Goal: Task Accomplishment & Management: Manage account settings

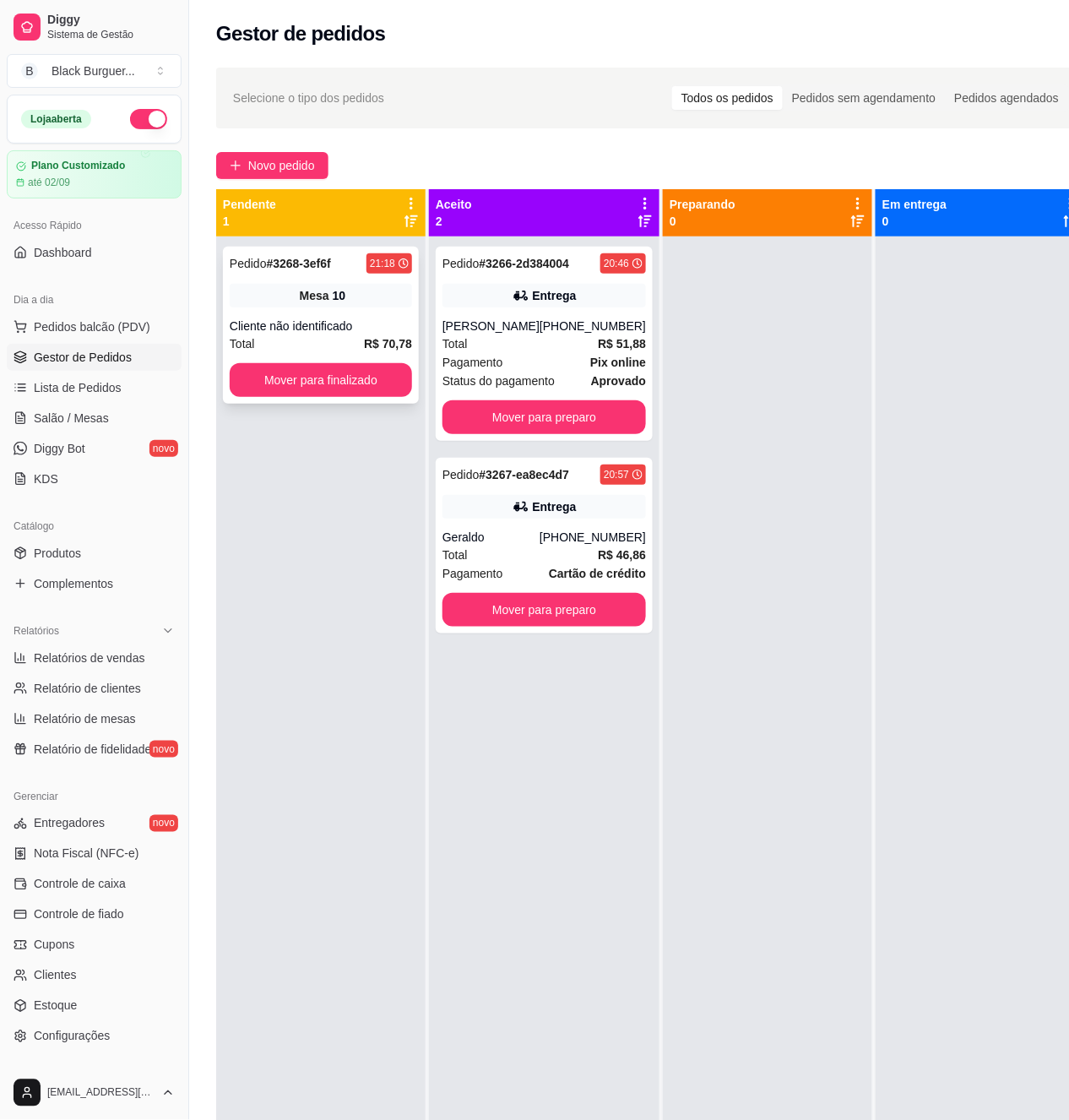
click at [335, 311] on div "Pedido # 3268-3ef6f 21:18 Mesa 10 Cliente não identificado Total R$ 70,78 Mover…" at bounding box center [321, 325] width 196 height 157
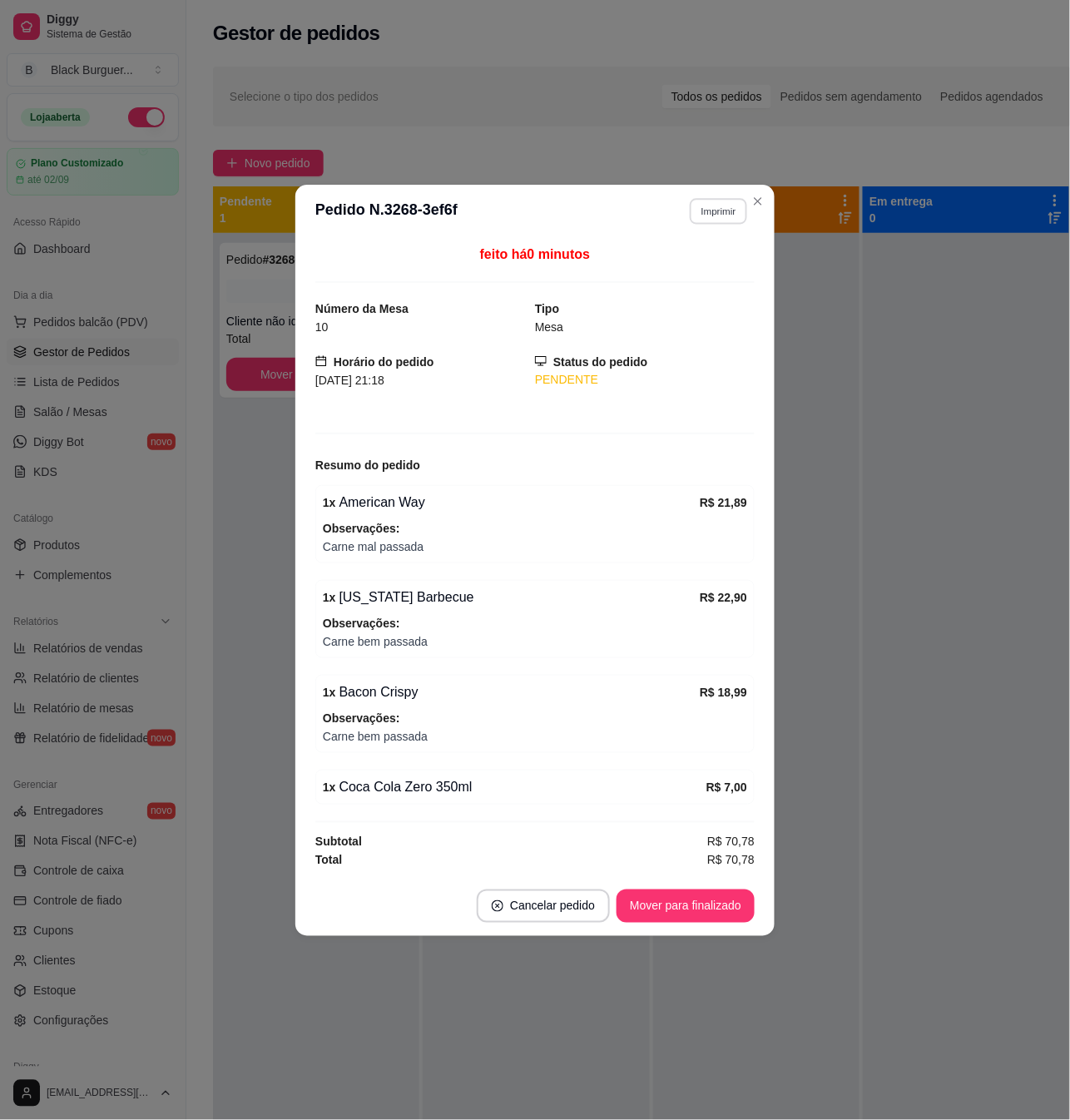
click at [711, 204] on button "Imprimir" at bounding box center [718, 211] width 58 height 26
click at [689, 334] on button "M" at bounding box center [688, 331] width 117 height 26
click at [388, 729] on span "Carne bem passada" at bounding box center [535, 737] width 424 height 19
click at [696, 198] on button "Imprimir" at bounding box center [718, 211] width 58 height 26
click at [705, 260] on button "Impressora" at bounding box center [689, 265] width 121 height 27
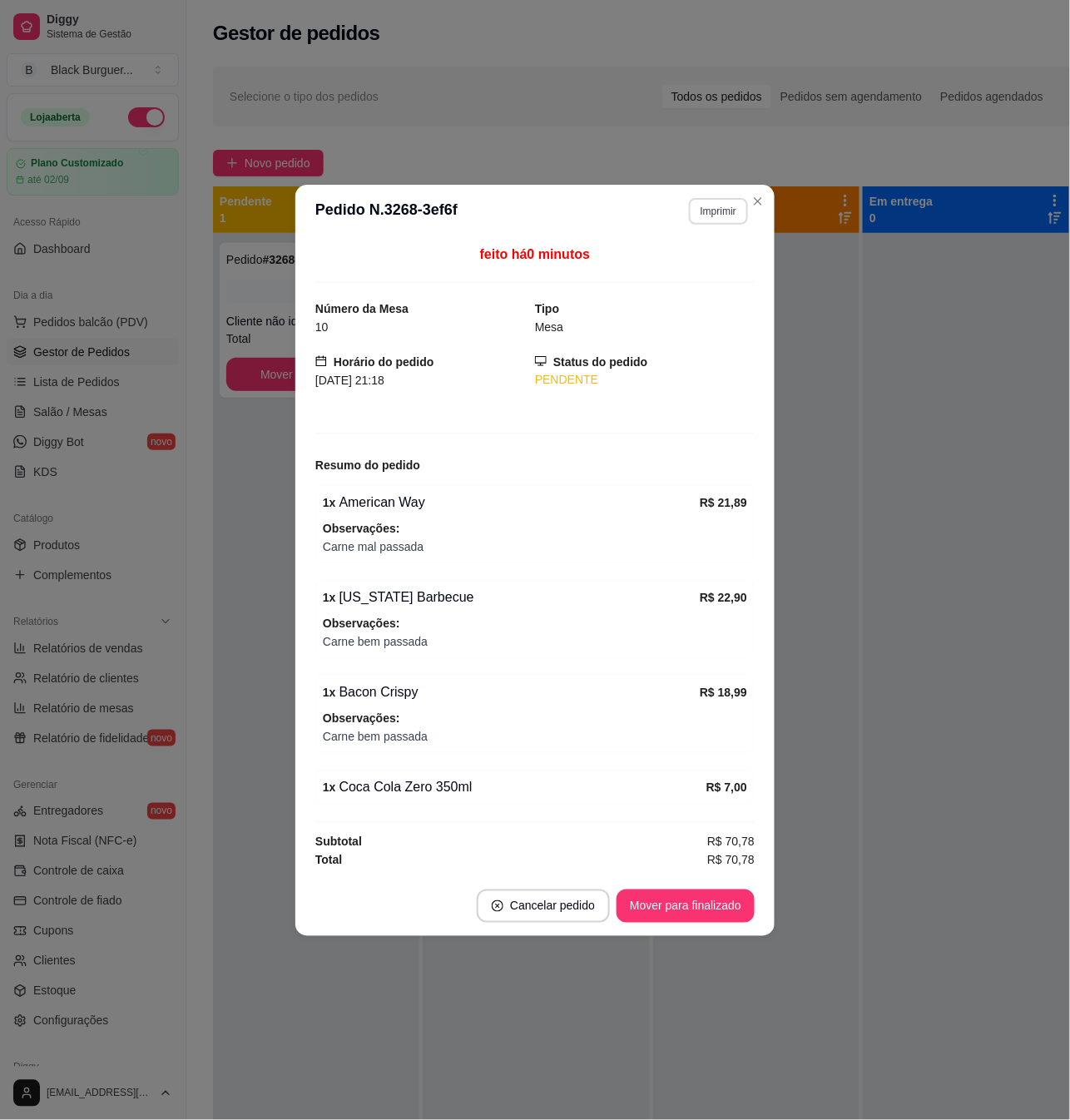
click at [722, 200] on button "Imprimir" at bounding box center [719, 212] width 59 height 27
click at [699, 301] on button "Teste" at bounding box center [688, 298] width 117 height 26
click at [704, 206] on button "Imprimir" at bounding box center [719, 212] width 59 height 27
click at [689, 263] on button "Impressora" at bounding box center [688, 264] width 117 height 26
click at [714, 203] on button "Imprimir" at bounding box center [718, 211] width 58 height 26
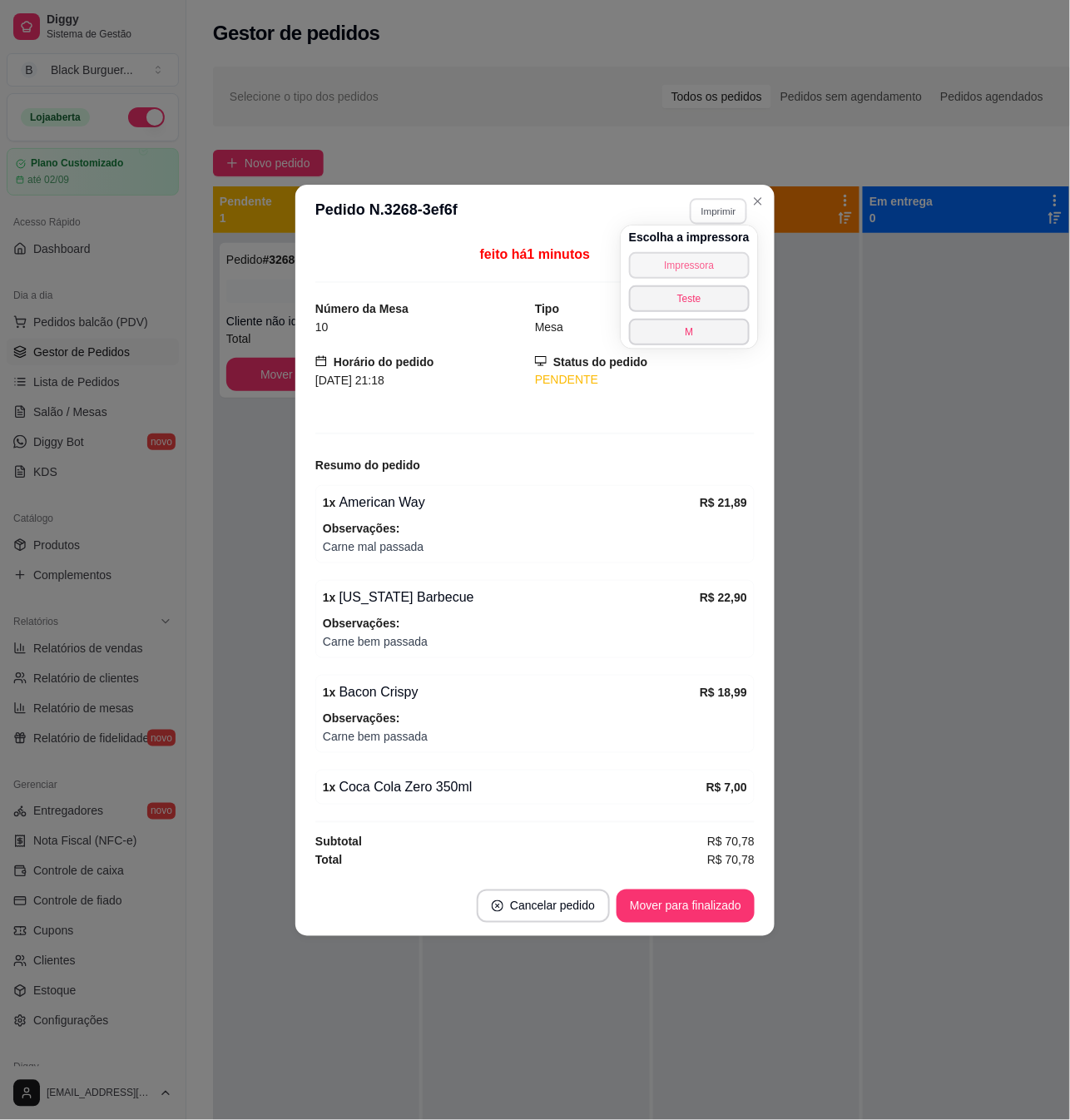
click at [711, 262] on button "Impressora" at bounding box center [689, 265] width 121 height 27
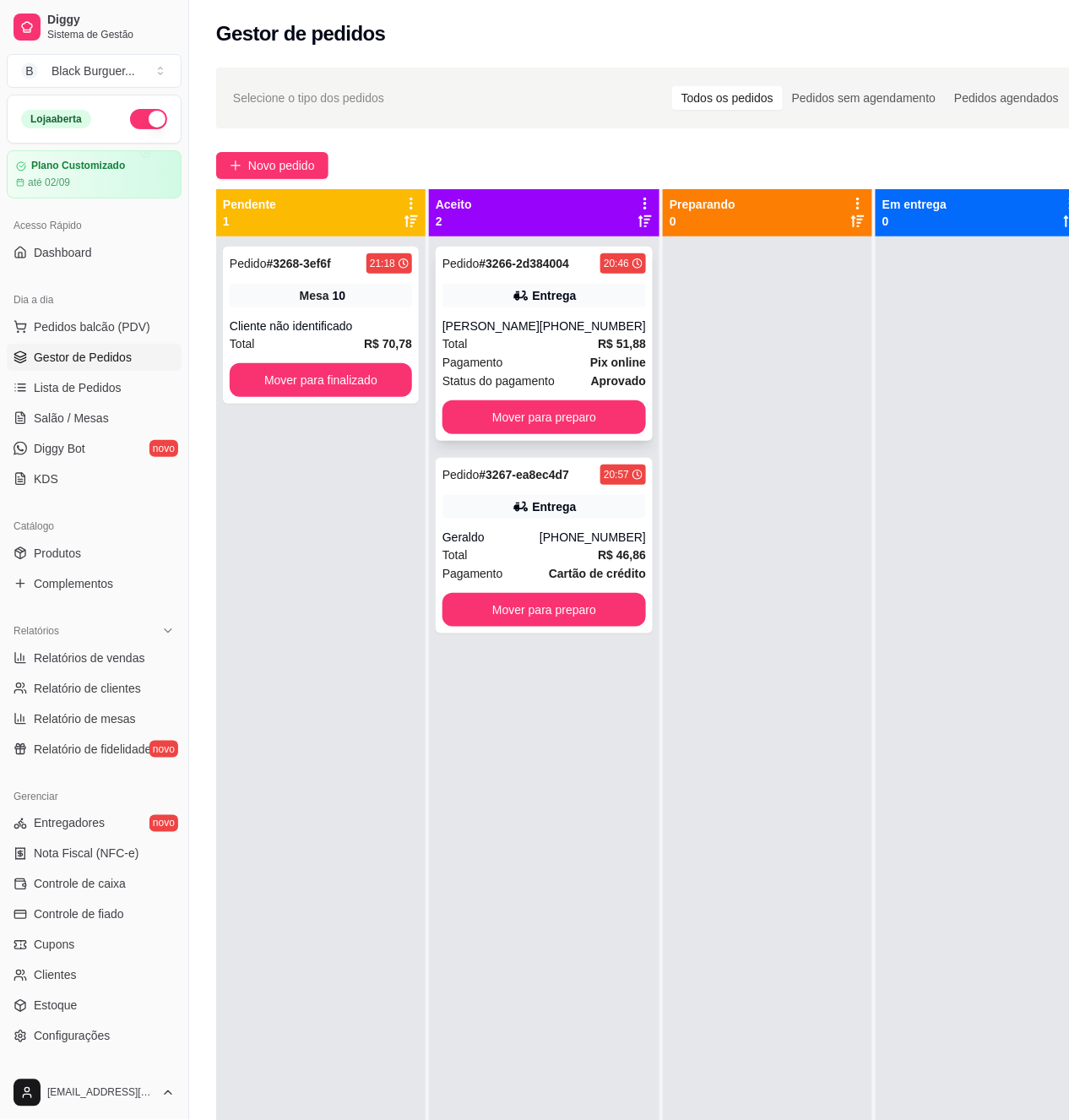
click at [490, 340] on div "Total R$ 51,88" at bounding box center [544, 343] width 203 height 19
click at [541, 425] on button "Mover para preparo" at bounding box center [544, 416] width 203 height 33
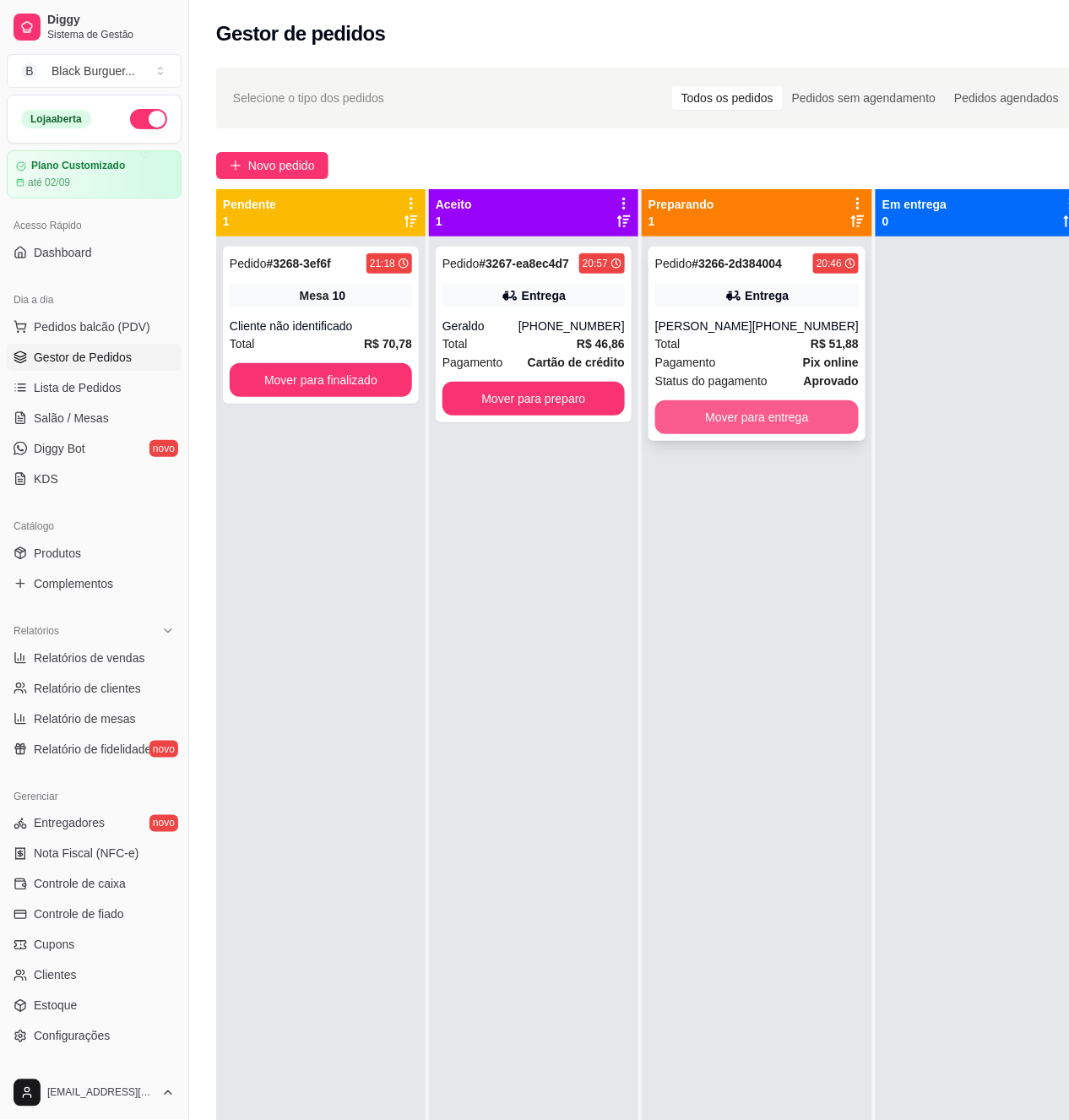
click at [744, 423] on button "Mover para entrega" at bounding box center [757, 416] width 203 height 33
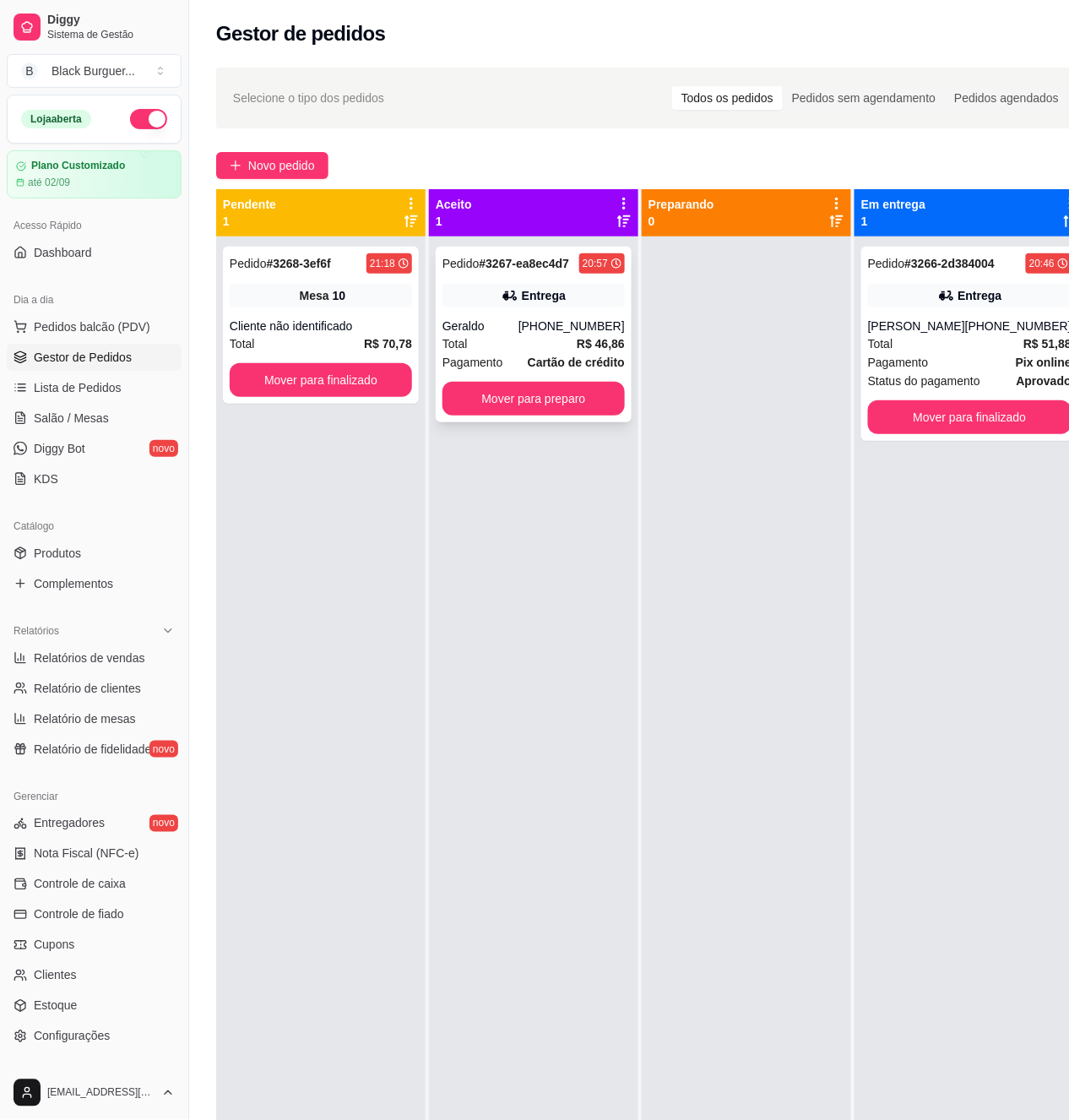
click at [518, 308] on div "Entrega" at bounding box center [534, 295] width 182 height 23
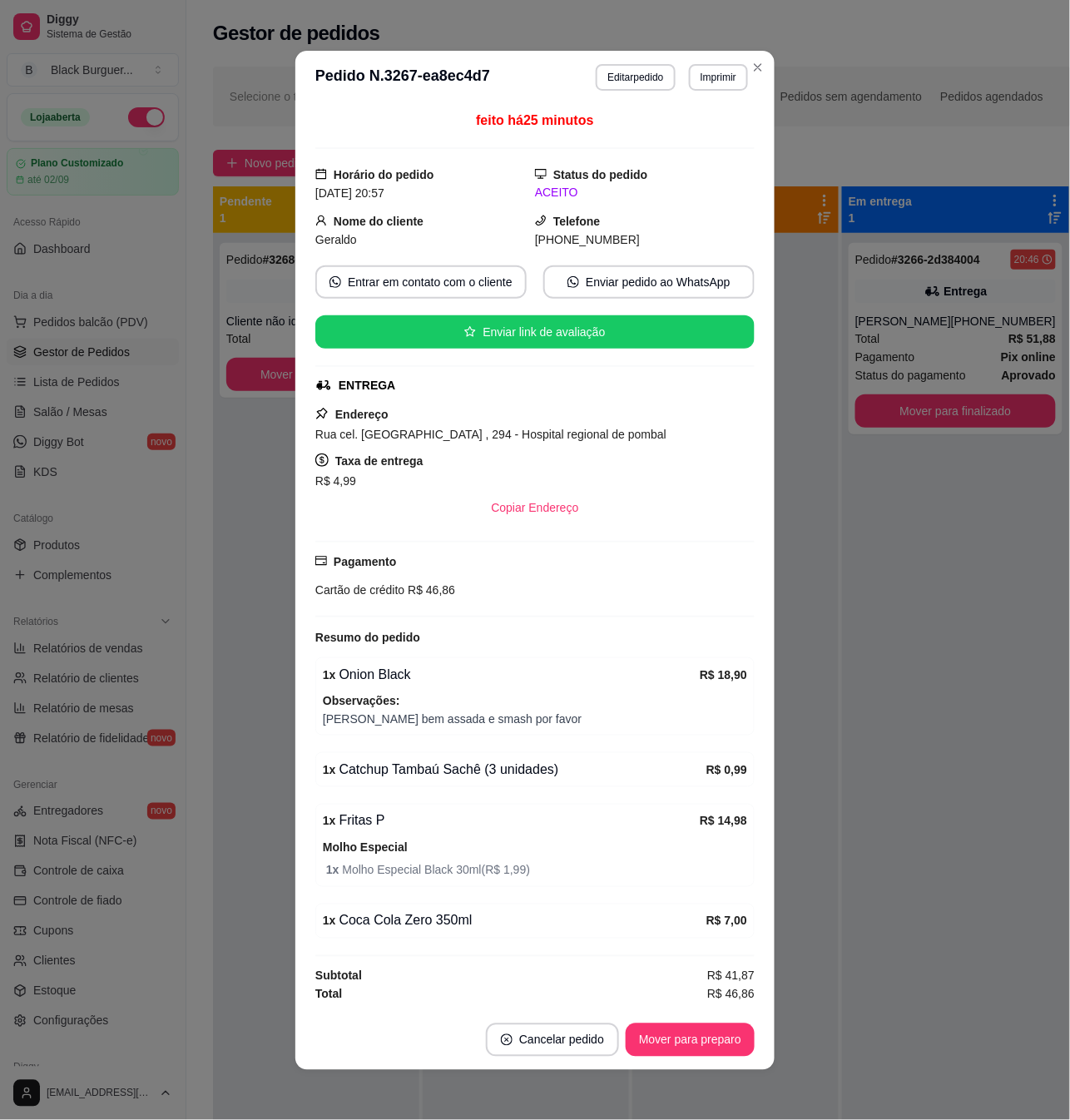
click at [760, 520] on div "feito há 25 minutos Horário do pedido [DATE] 20:57 Status do pedido ACEITO Nome…" at bounding box center [535, 557] width 479 height 906
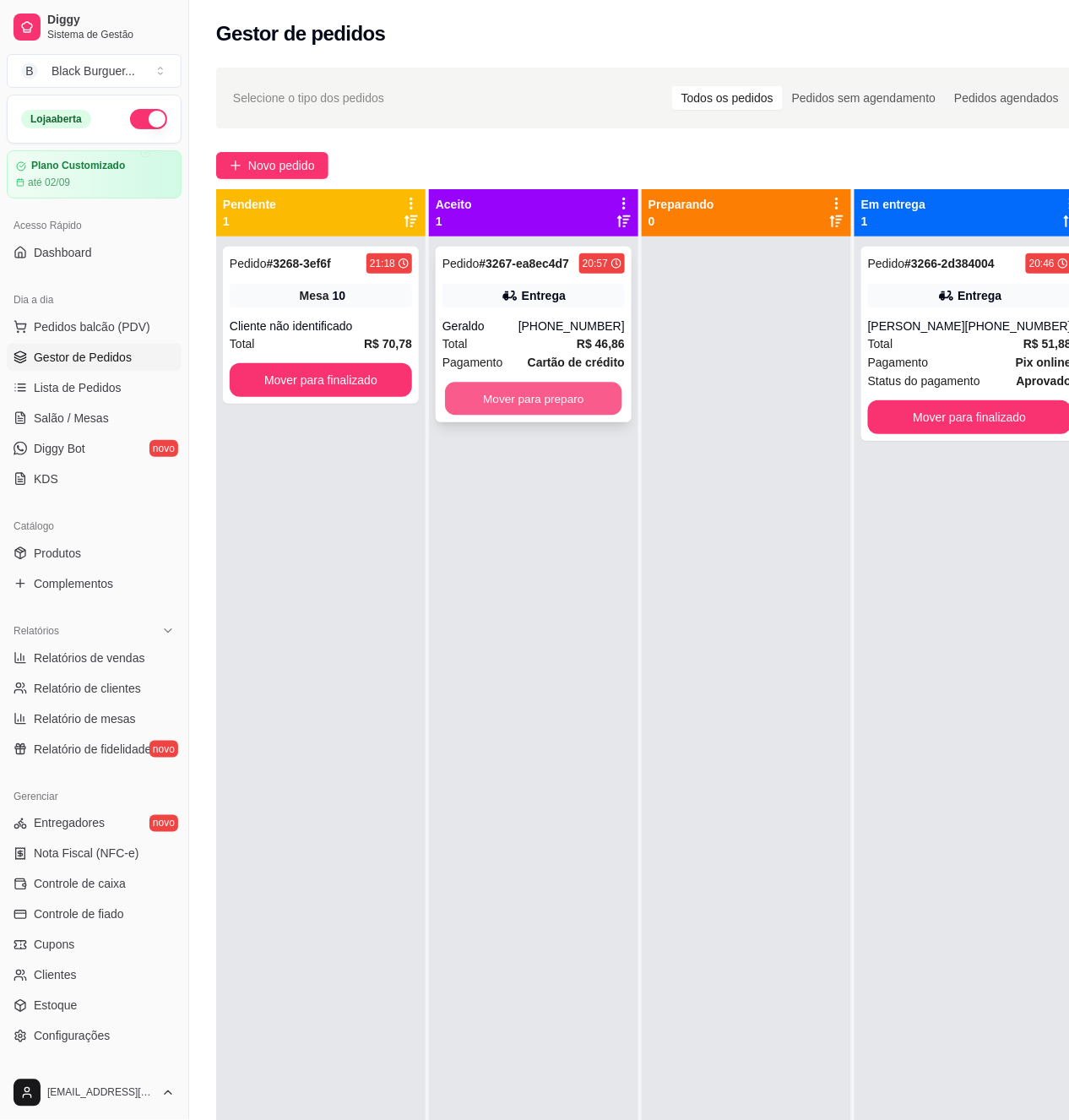
click at [606, 388] on button "Mover para preparo" at bounding box center [534, 399] width 177 height 33
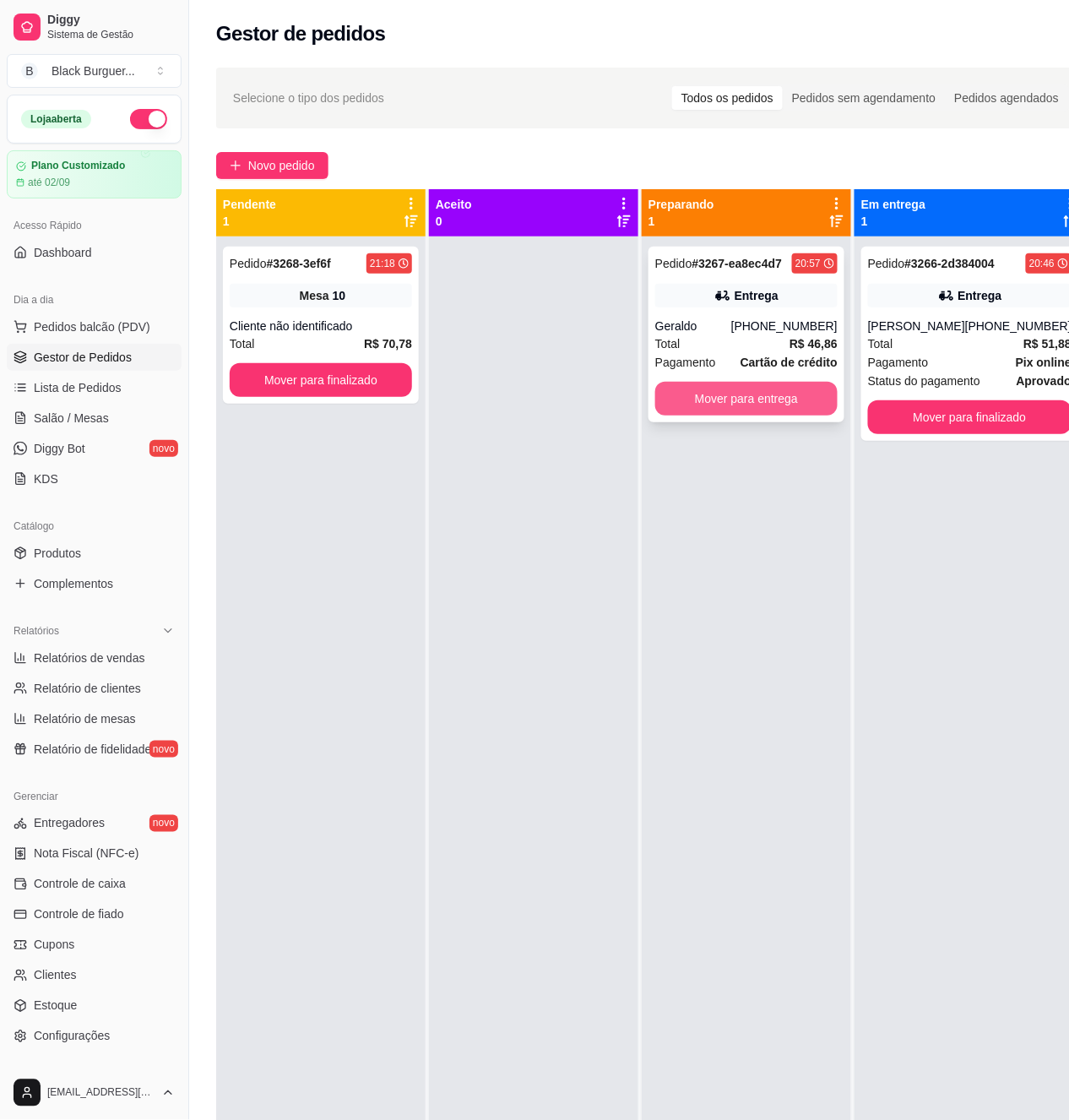
click at [767, 393] on button "Mover para entrega" at bounding box center [747, 398] width 182 height 33
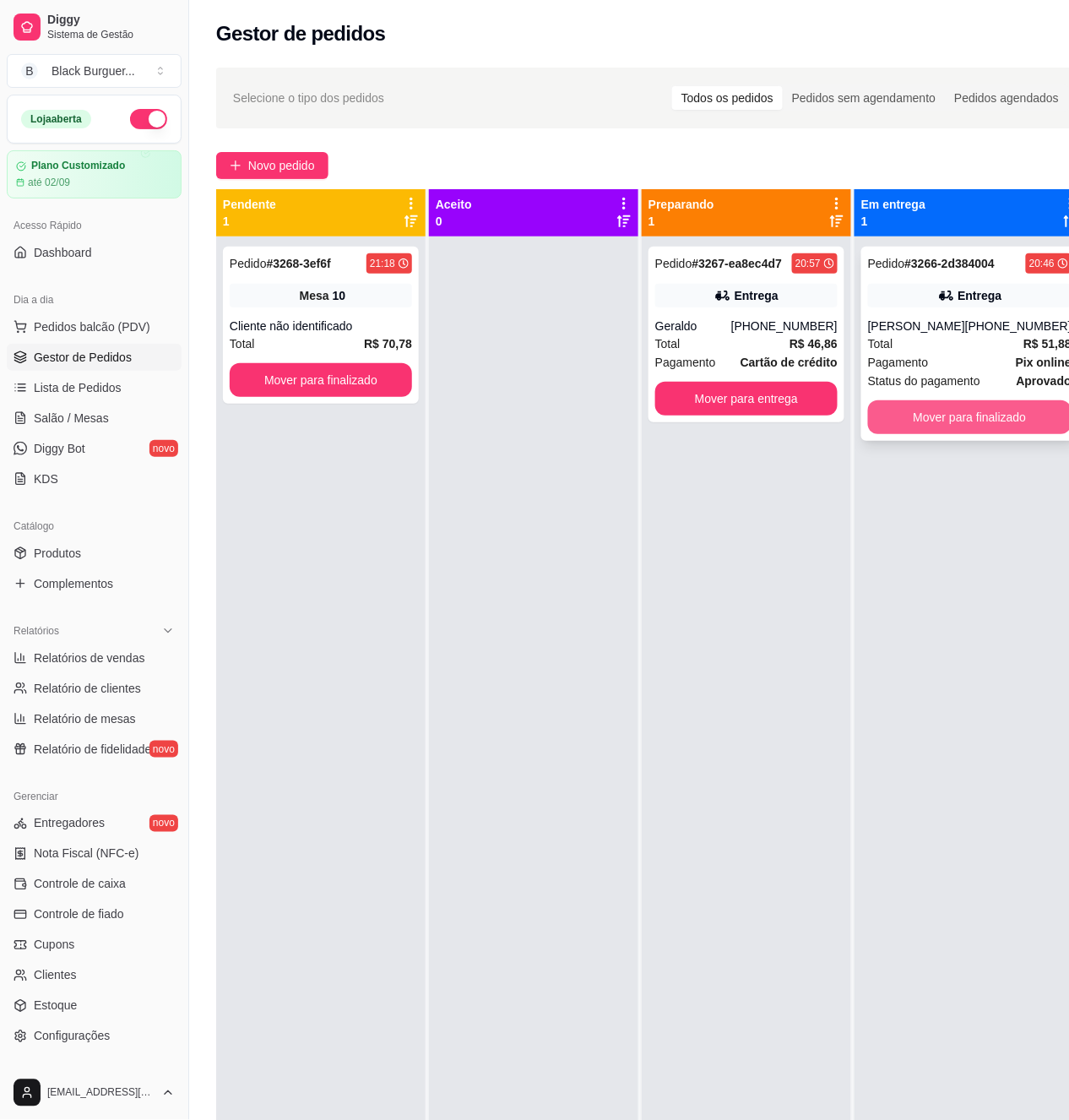
click at [971, 423] on button "Mover para finalizado" at bounding box center [970, 416] width 203 height 33
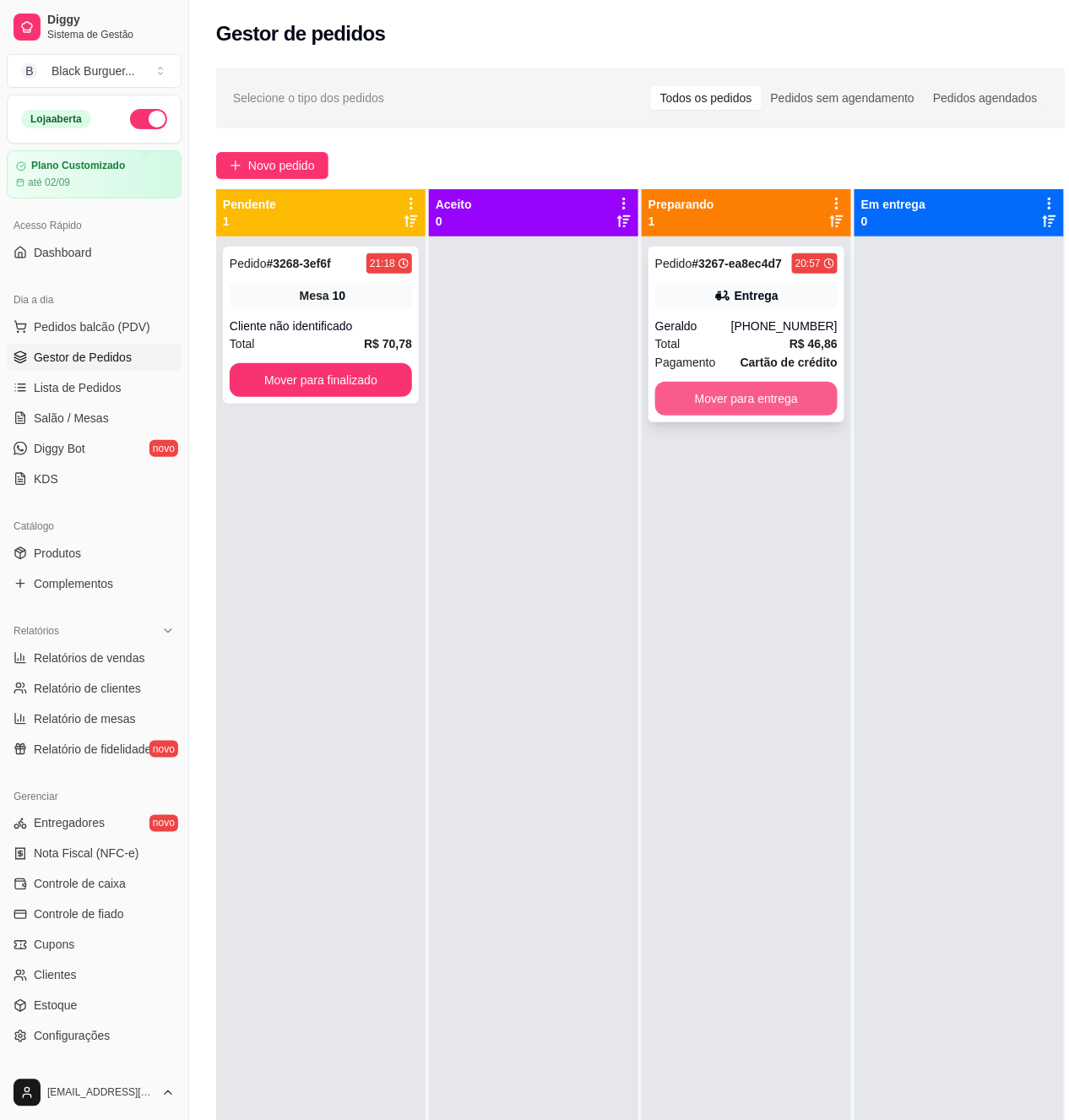
click at [744, 403] on button "Mover para entrega" at bounding box center [747, 398] width 182 height 33
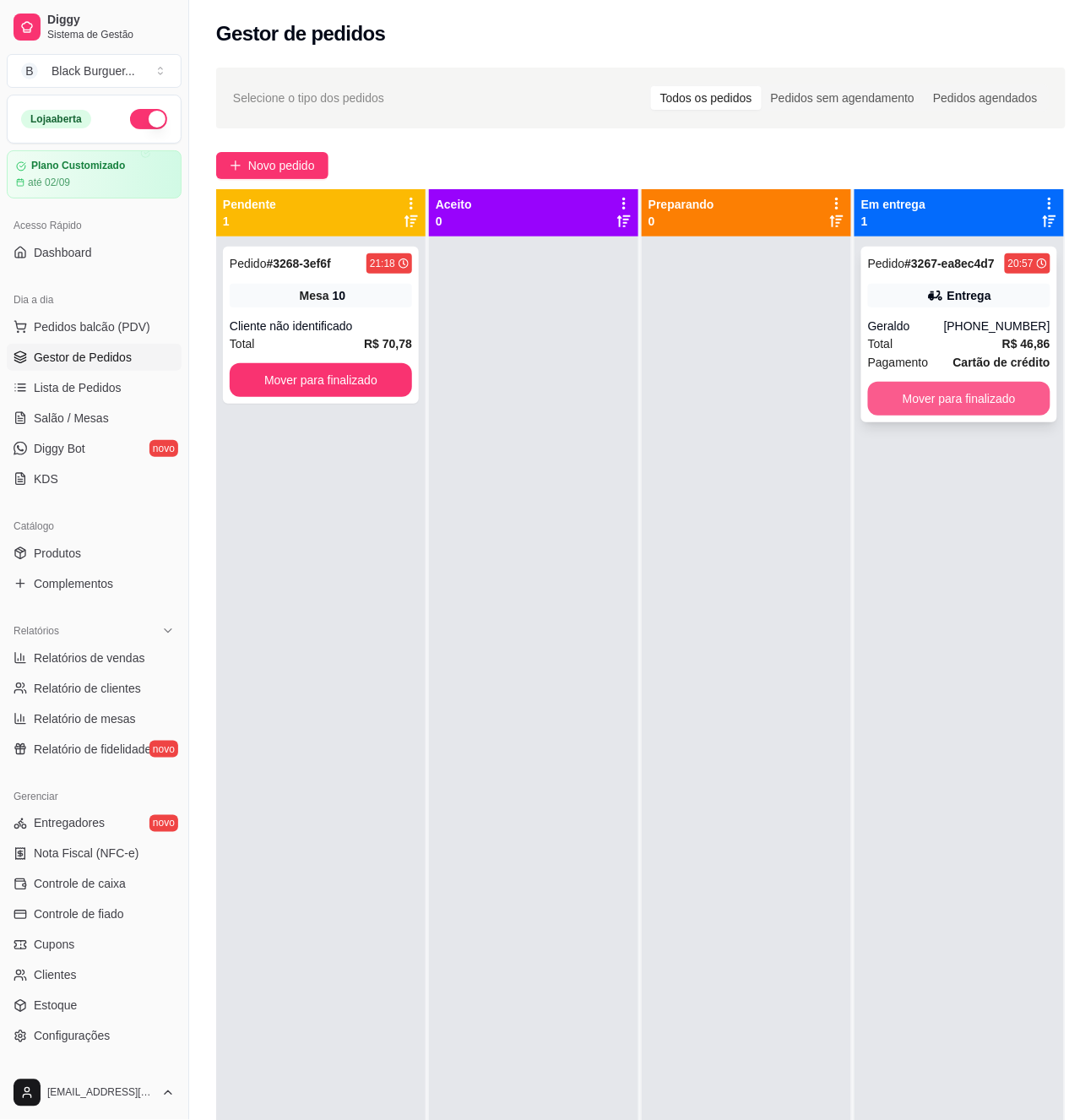
click at [948, 399] on button "Mover para finalizado" at bounding box center [960, 398] width 182 height 33
click at [312, 314] on div "Pedido # 3268-3ef6f 21:18 Mesa 10 Cliente não identificado Total R$ 70,78 Mover…" at bounding box center [321, 325] width 196 height 157
click at [990, 406] on button "Mover para finalizado" at bounding box center [960, 398] width 182 height 33
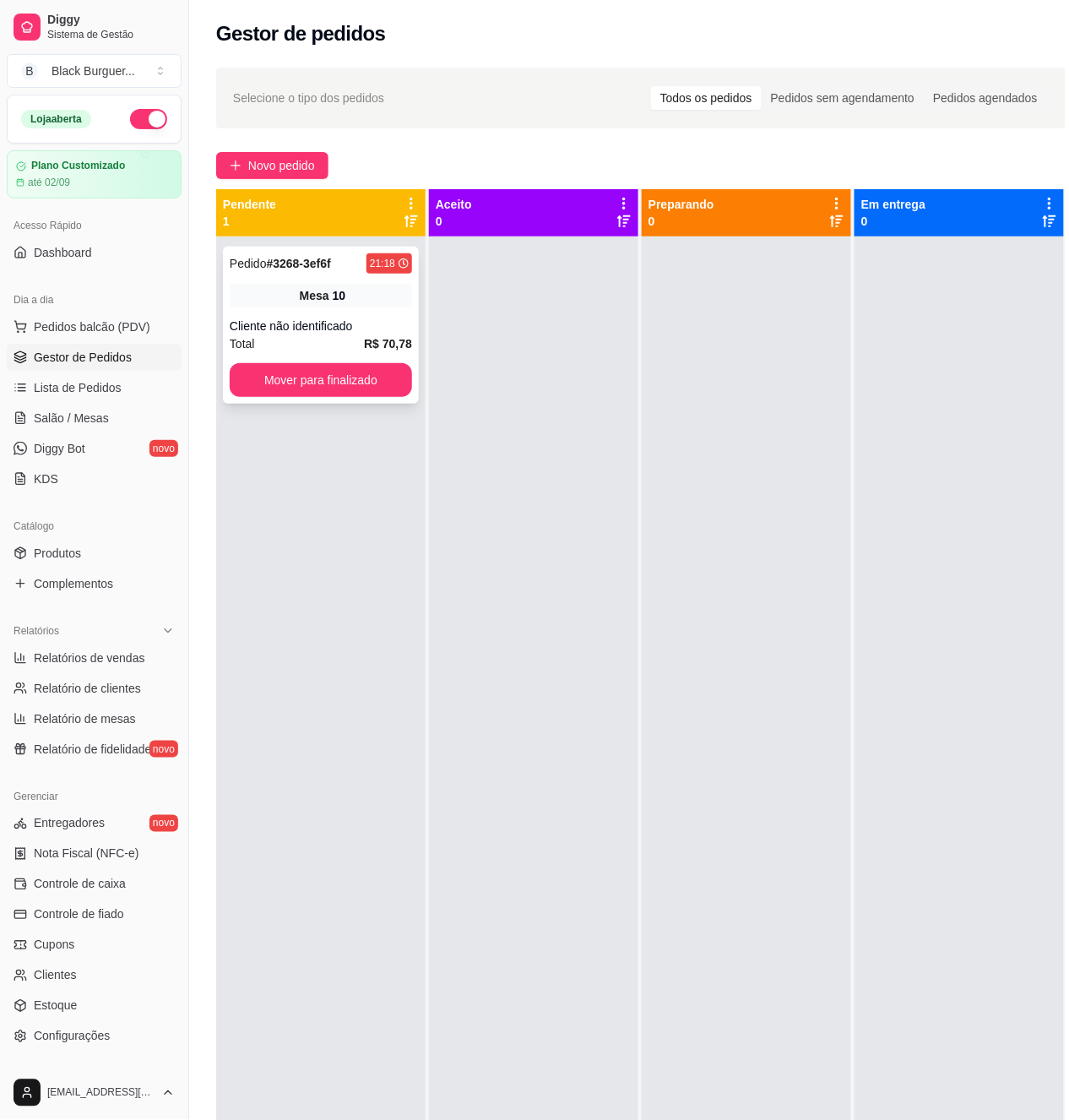
click at [339, 332] on div "Cliente não identificado" at bounding box center [321, 326] width 182 height 17
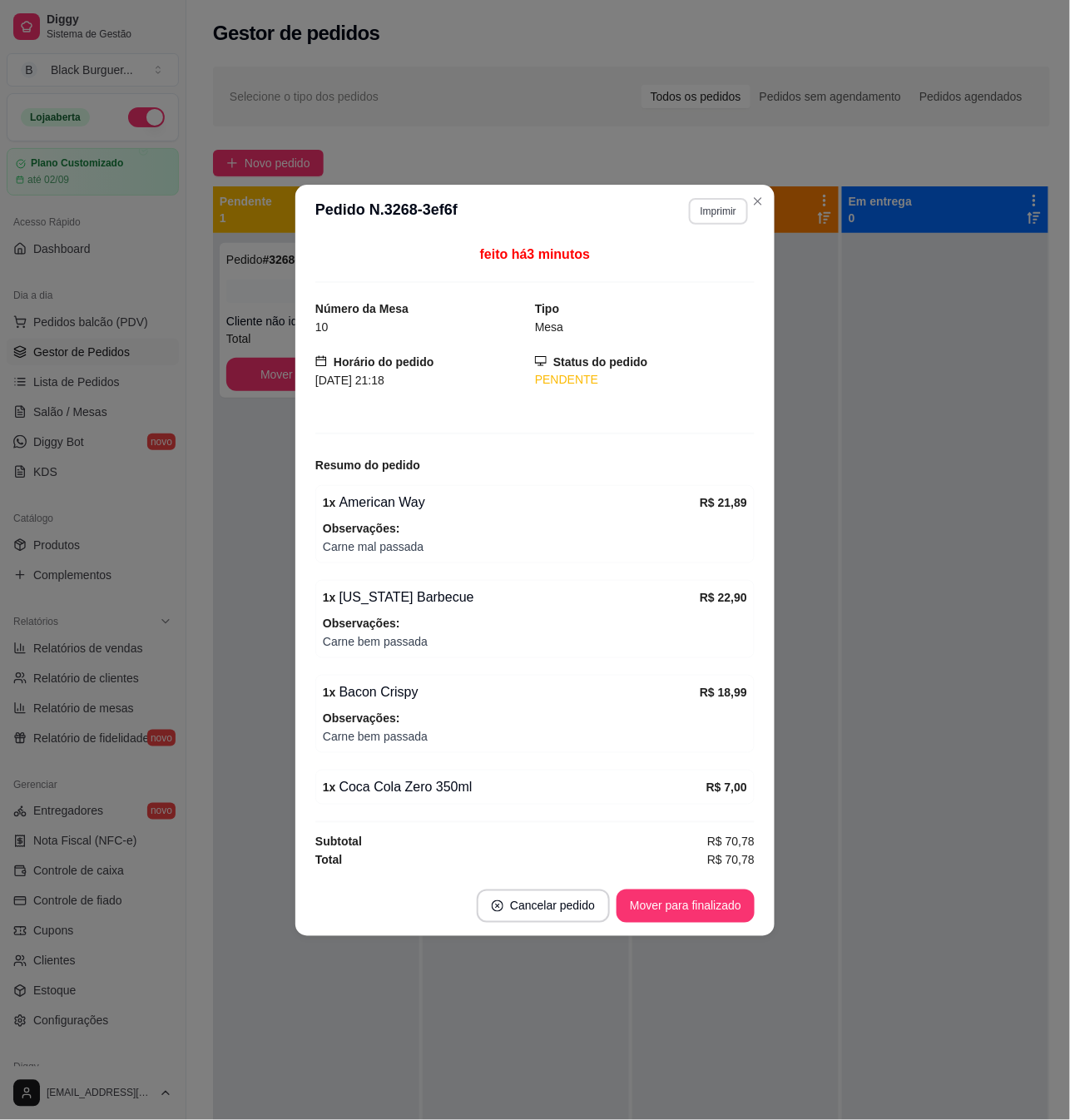
click at [713, 213] on button "Imprimir" at bounding box center [719, 212] width 59 height 27
click at [712, 294] on button "Teste" at bounding box center [689, 299] width 121 height 27
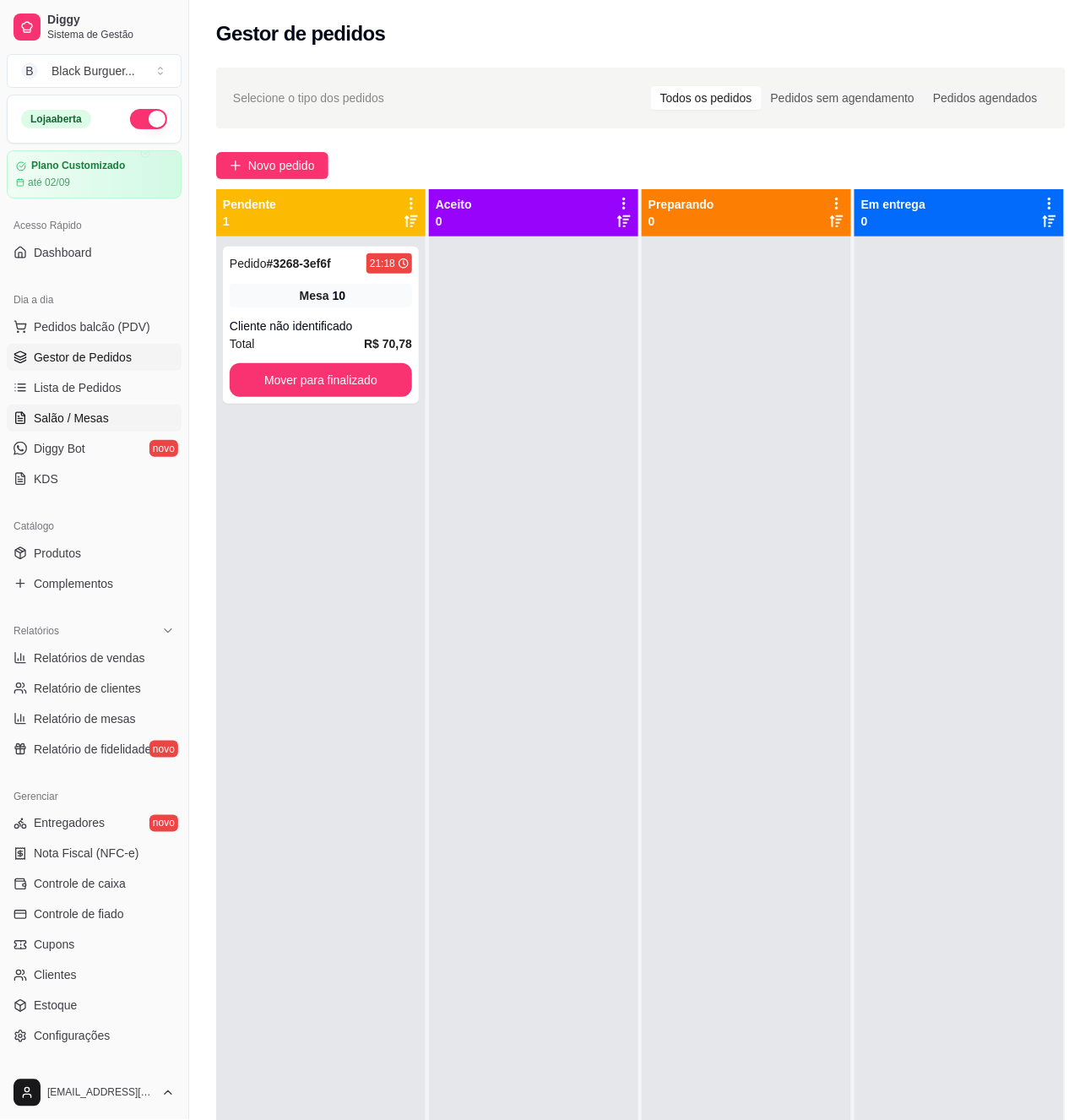
click at [82, 416] on span "Salão / Mesas" at bounding box center [70, 418] width 75 height 17
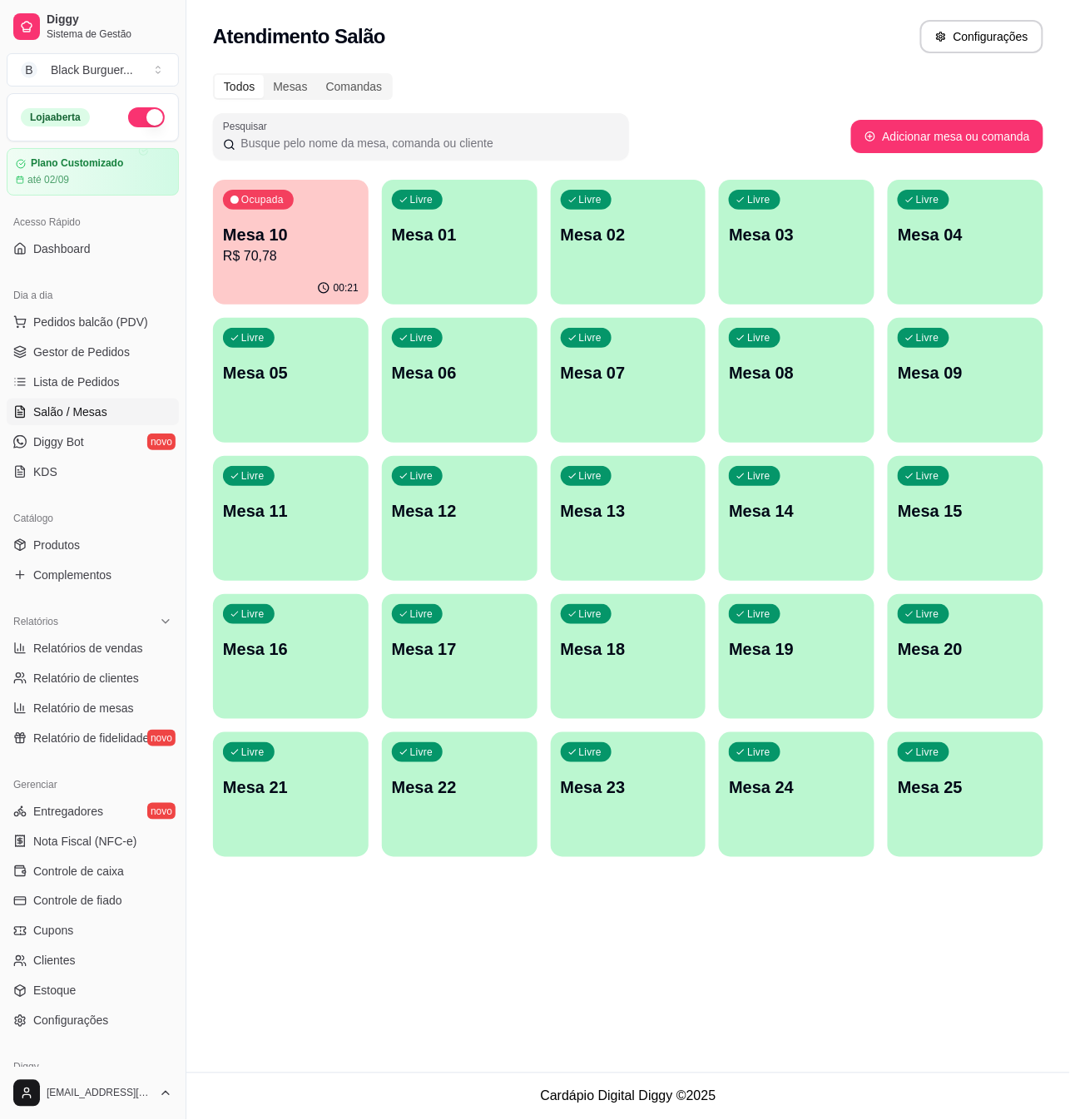
click at [243, 290] on div "00:21" at bounding box center [290, 288] width 156 height 32
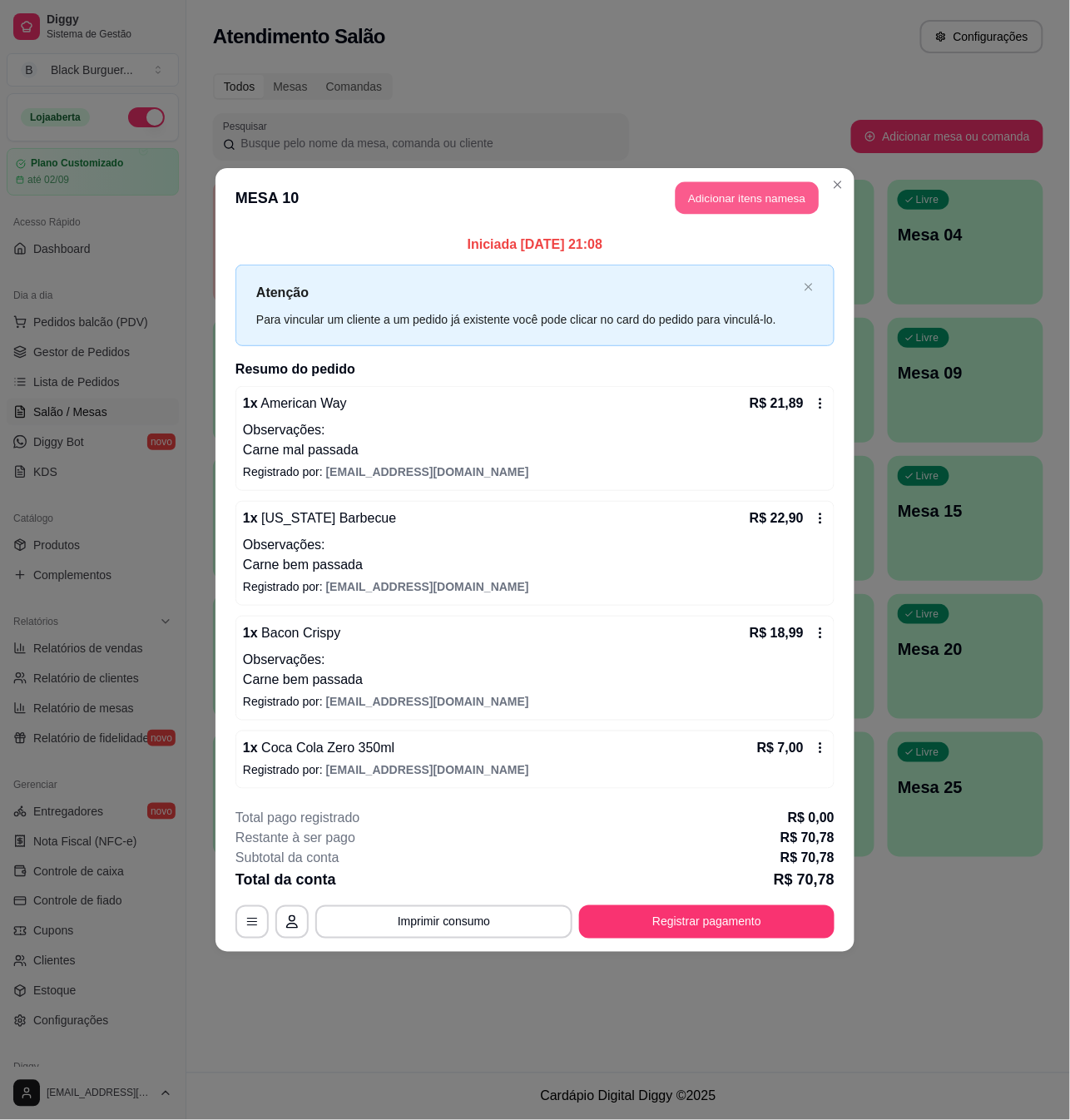
click at [763, 200] on button "Adicionar itens na mesa" at bounding box center [747, 198] width 143 height 32
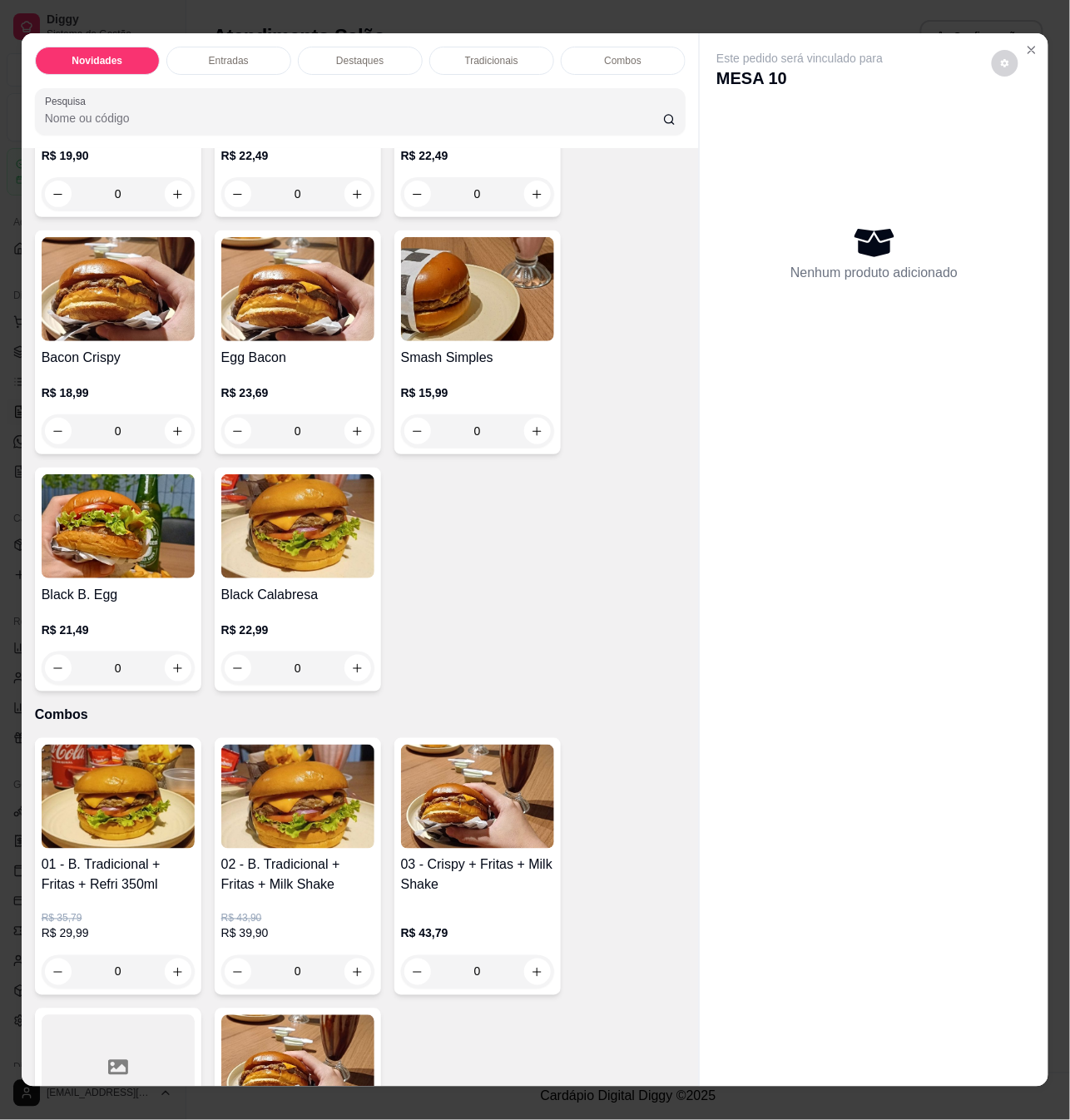
scroll to position [1775, 0]
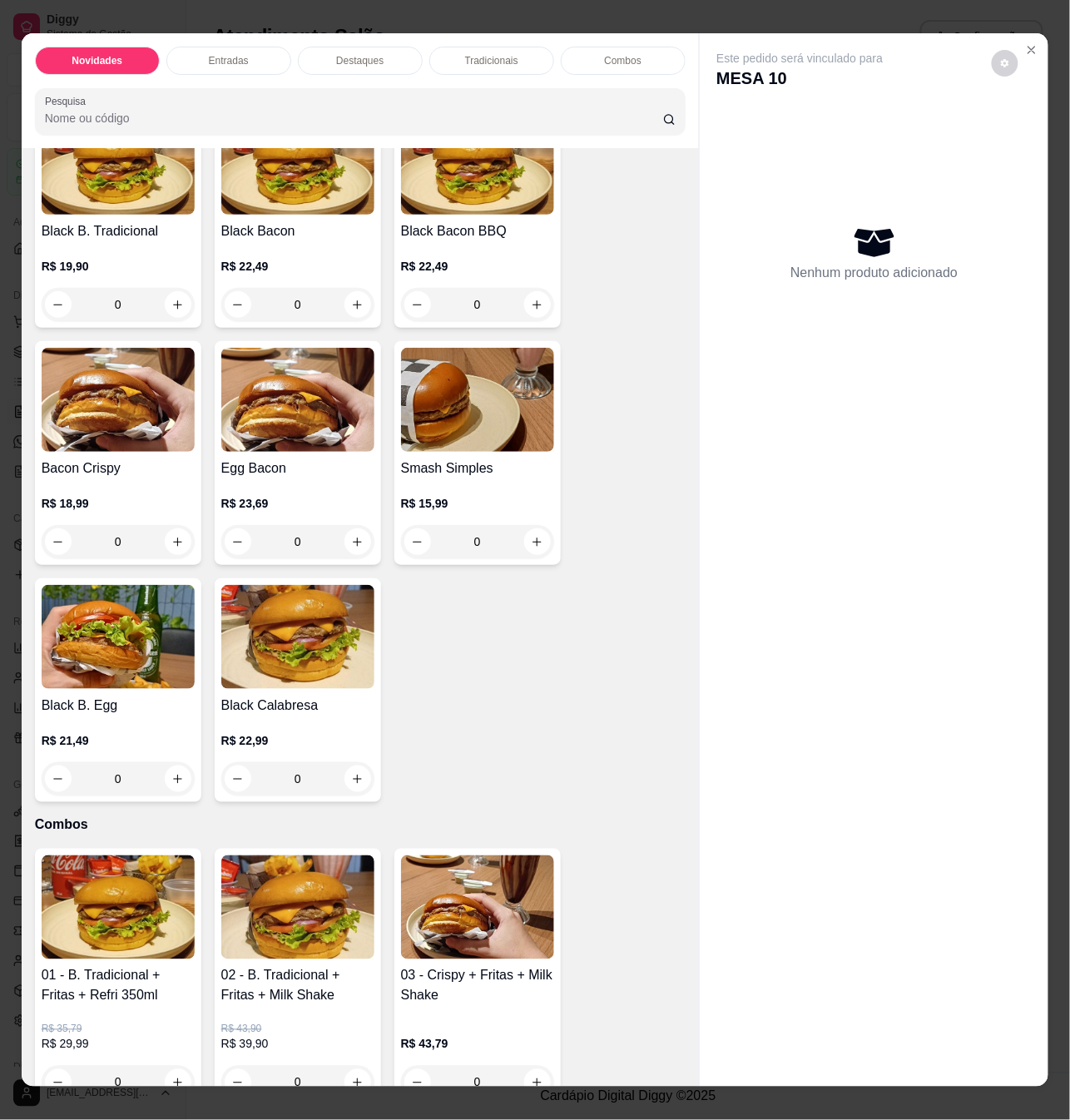
click at [163, 536] on div "0" at bounding box center [118, 541] width 153 height 33
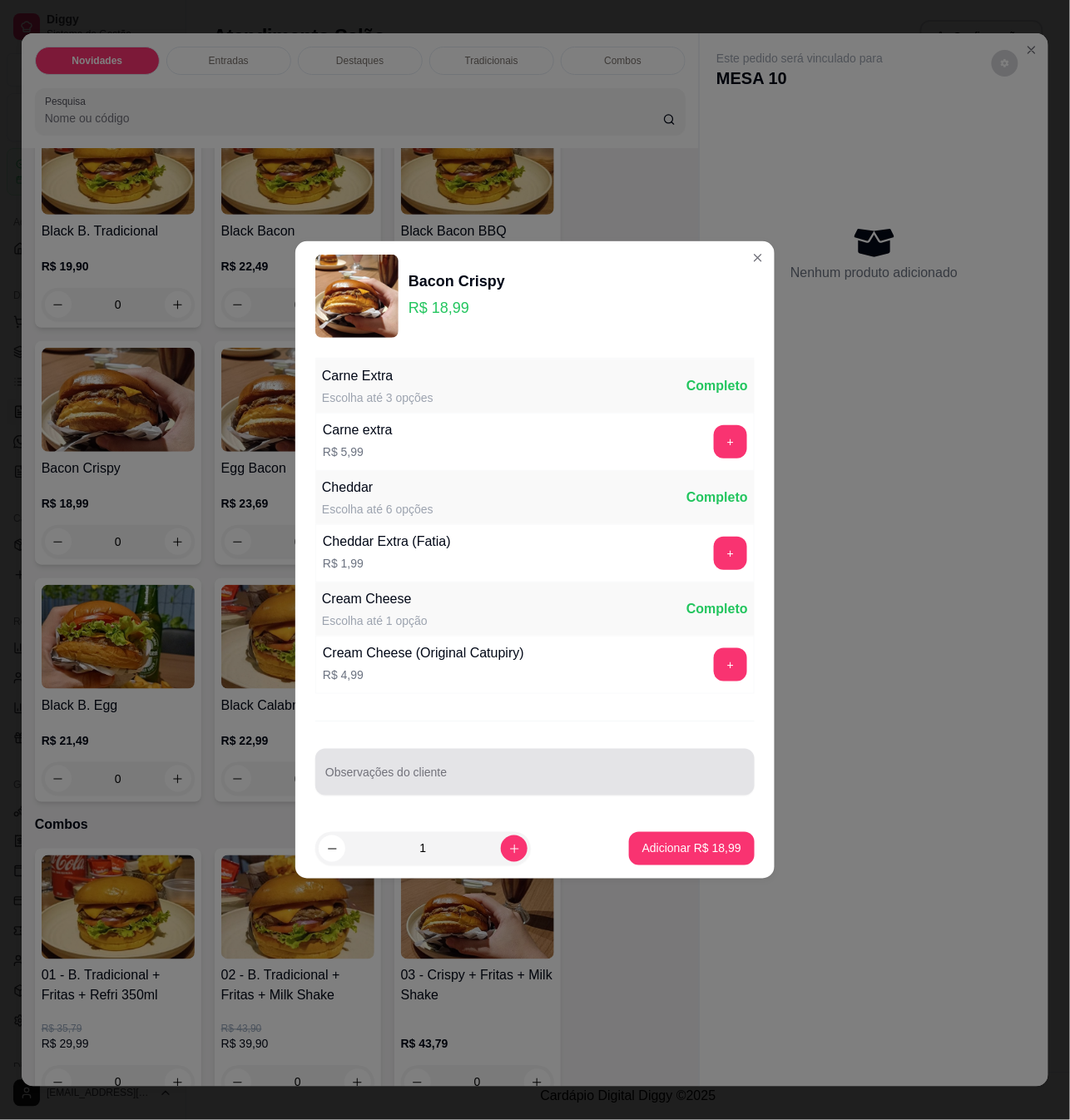
click at [573, 767] on div at bounding box center [535, 771] width 419 height 33
type input "carne ao ponto"
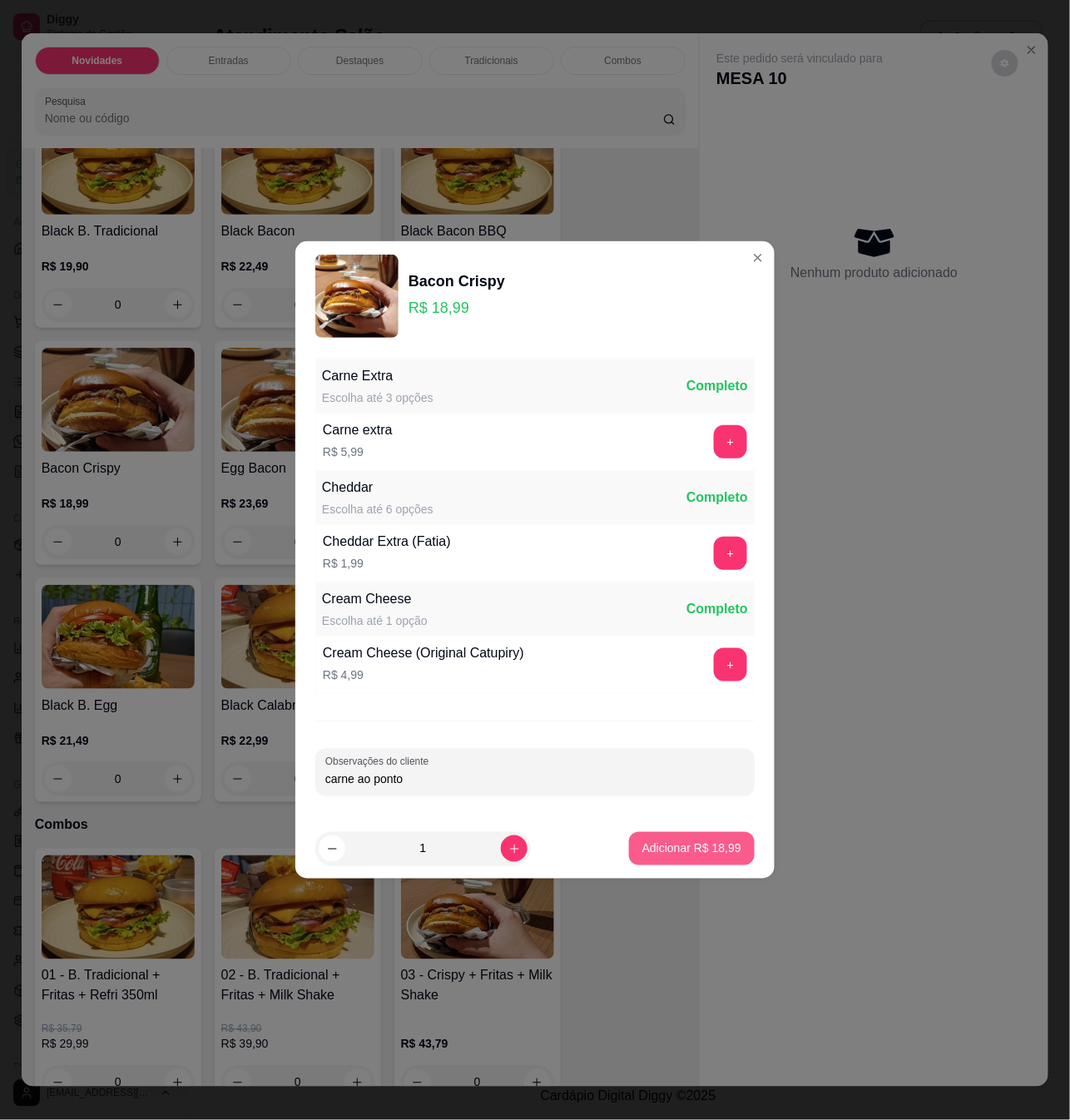
click at [689, 850] on p "Adicionar R$ 18,99" at bounding box center [691, 849] width 99 height 17
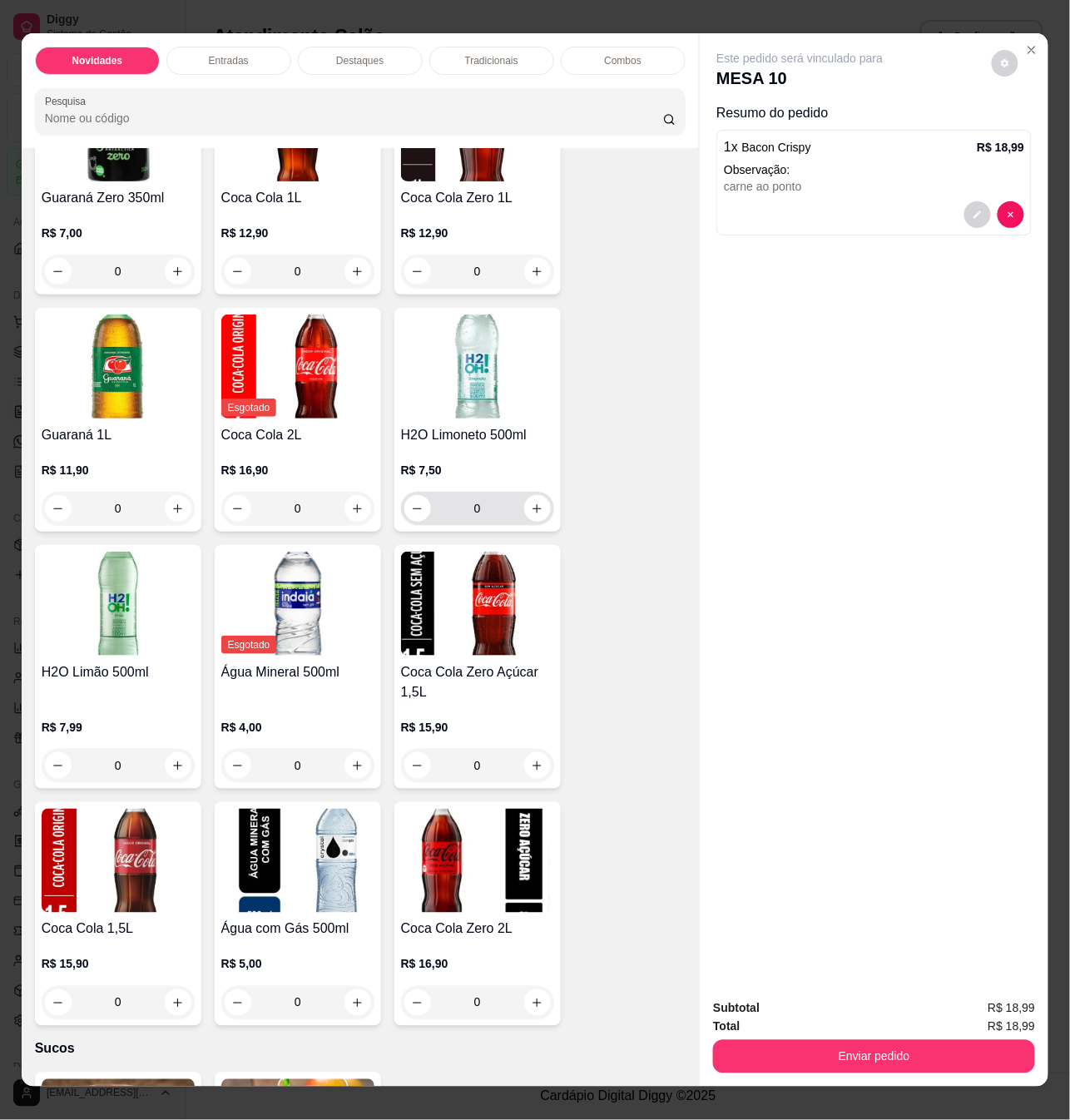
scroll to position [3994, 0]
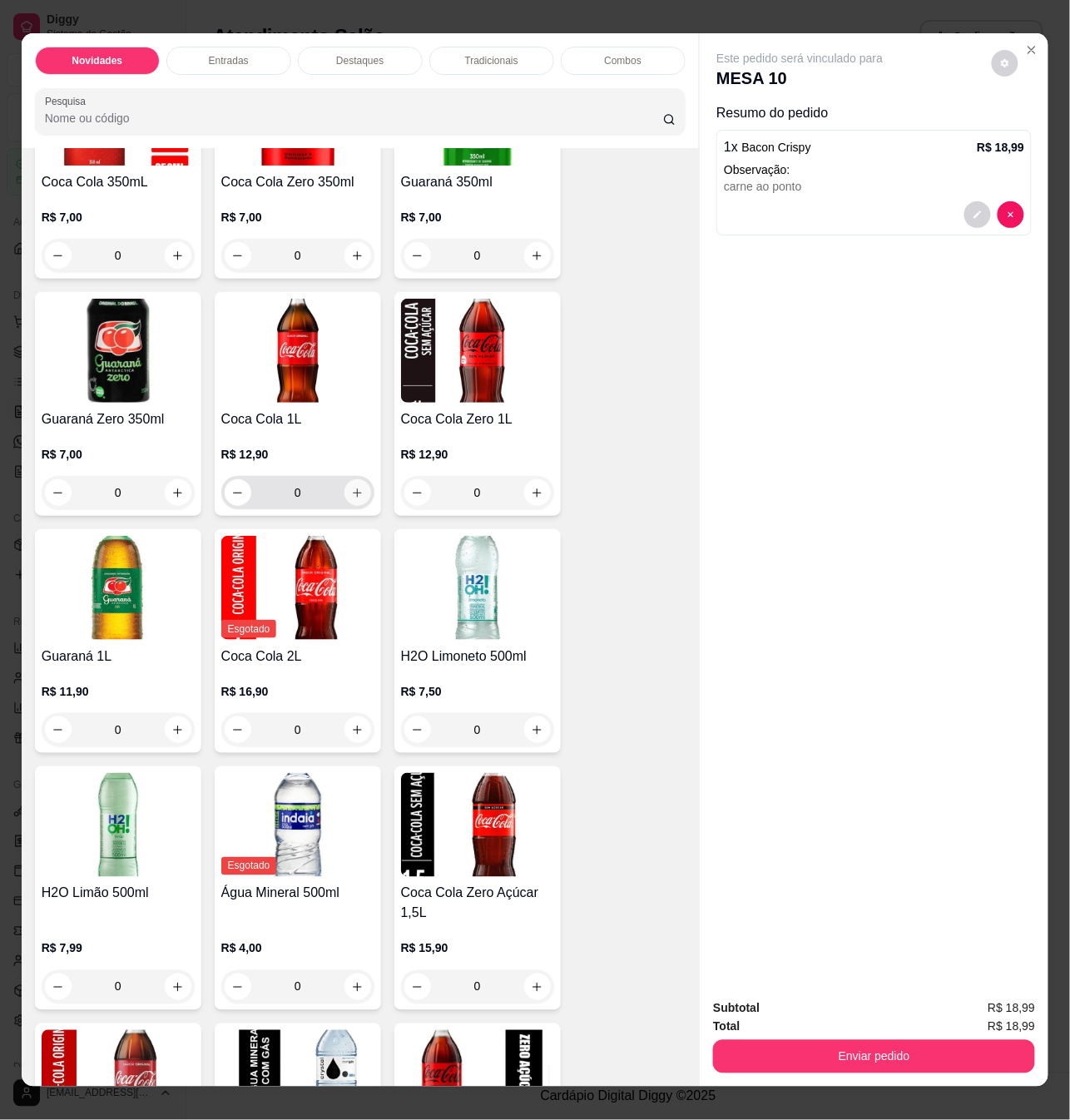
click at [353, 488] on icon "increase-product-quantity" at bounding box center [358, 493] width 9 height 9
type input "1"
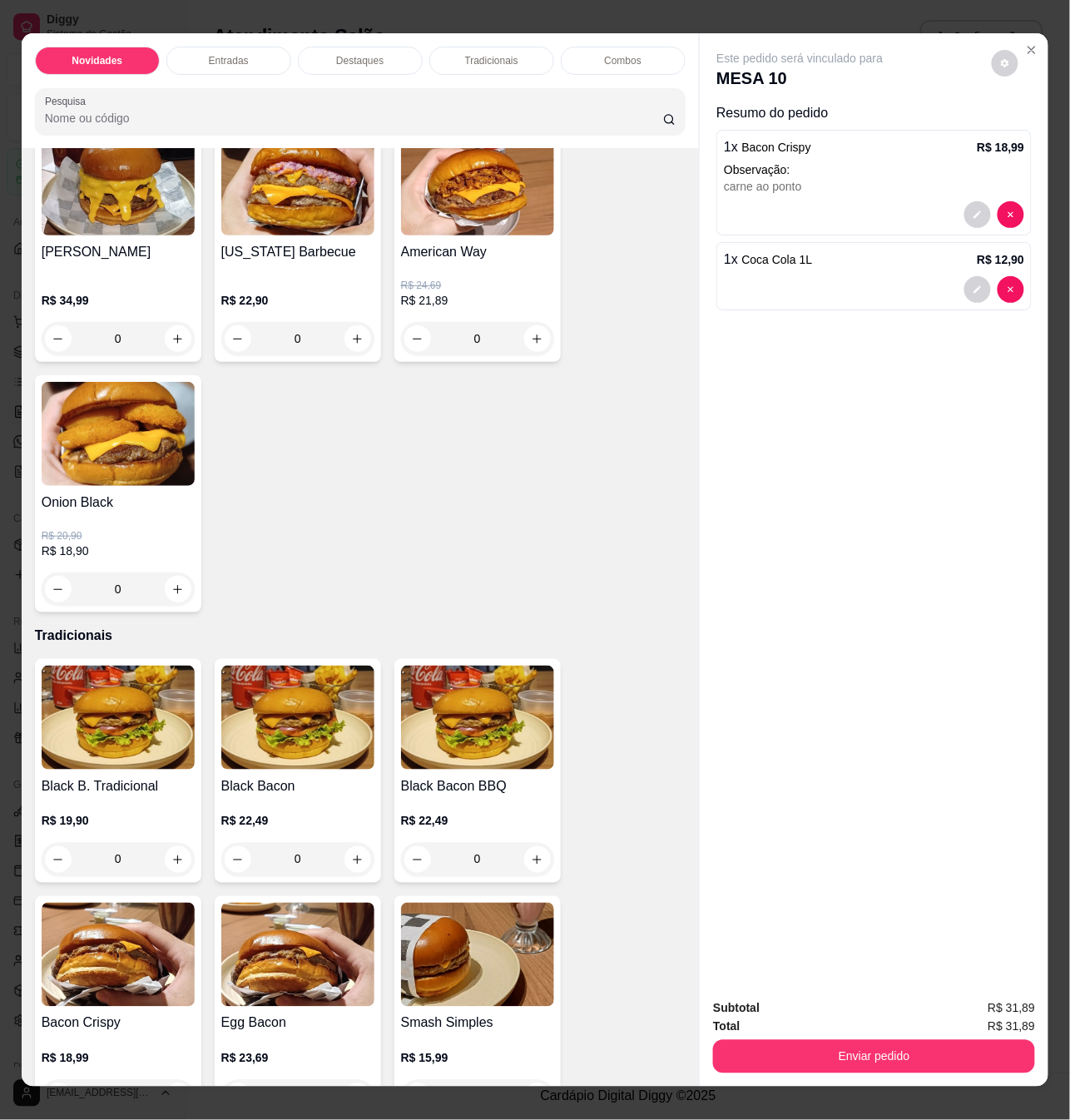
scroll to position [1109, 0]
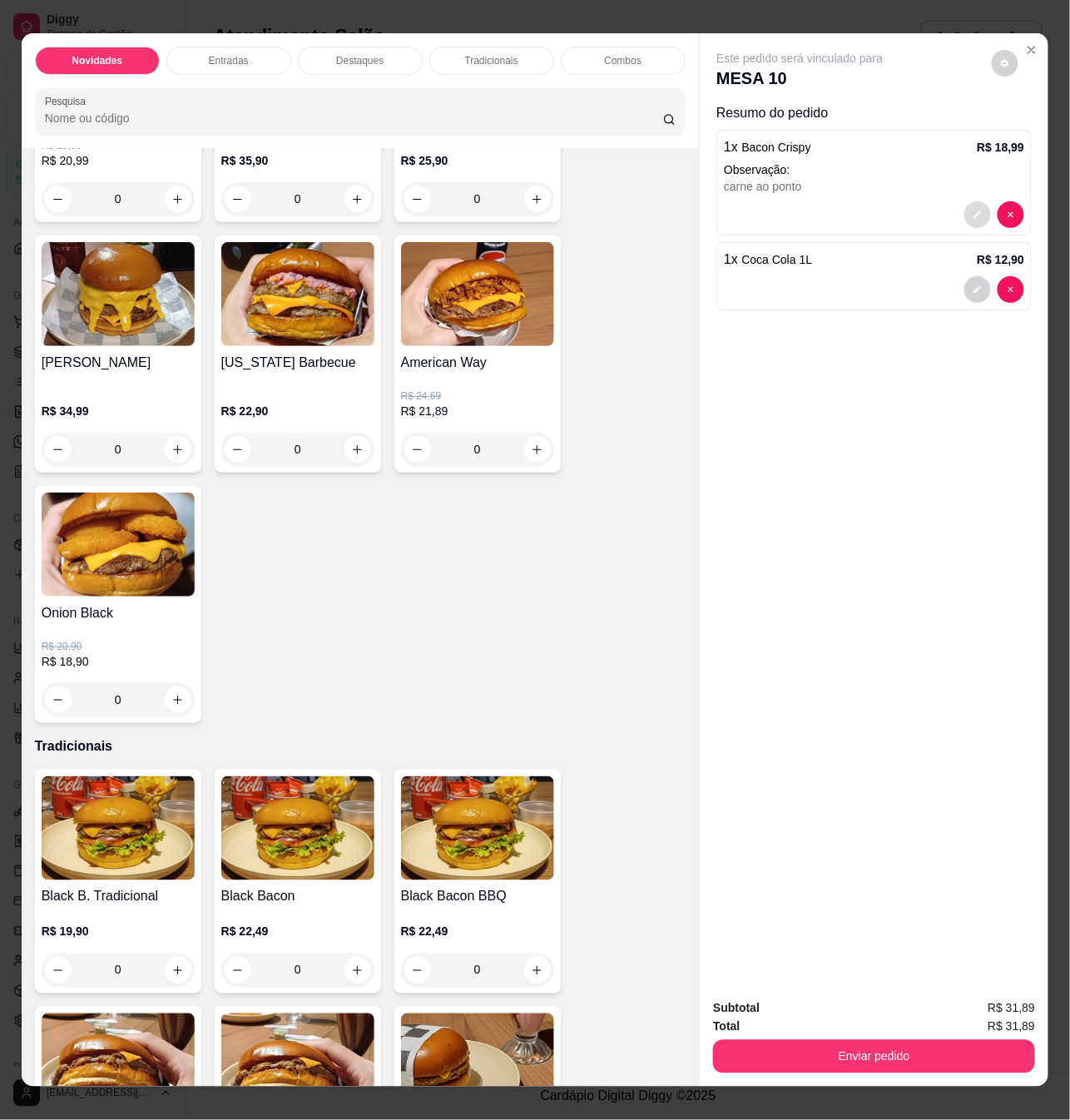
click at [964, 207] on button "decrease-product-quantity" at bounding box center [977, 214] width 27 height 27
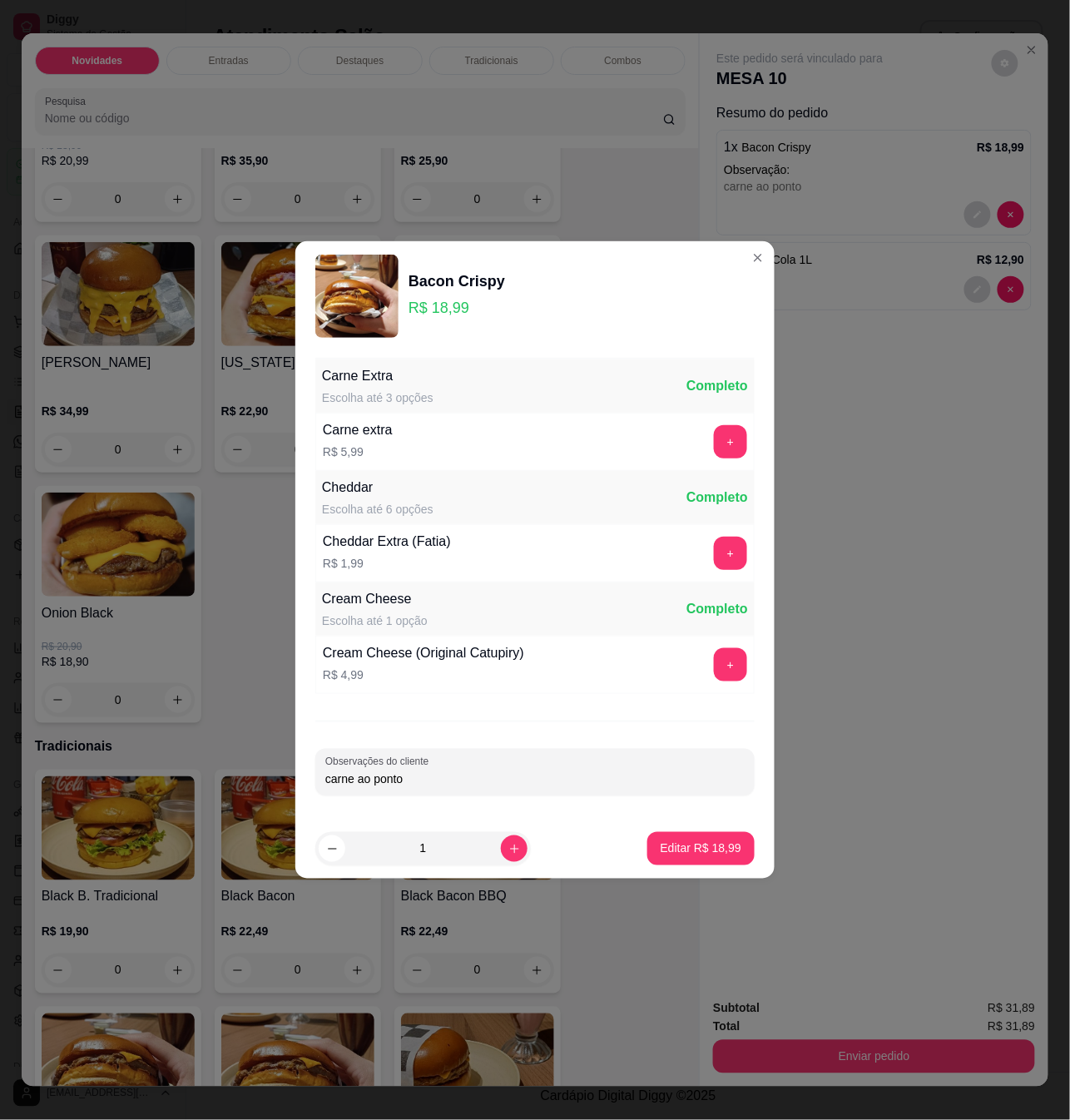
drag, startPoint x: 423, startPoint y: 780, endPoint x: 438, endPoint y: 723, distance: 58.9
click at [424, 780] on input "carne ao ponto" at bounding box center [535, 778] width 419 height 17
type input "carne ao ponto, para viajem"
click at [699, 850] on p "Editar R$ 18,99" at bounding box center [701, 849] width 81 height 17
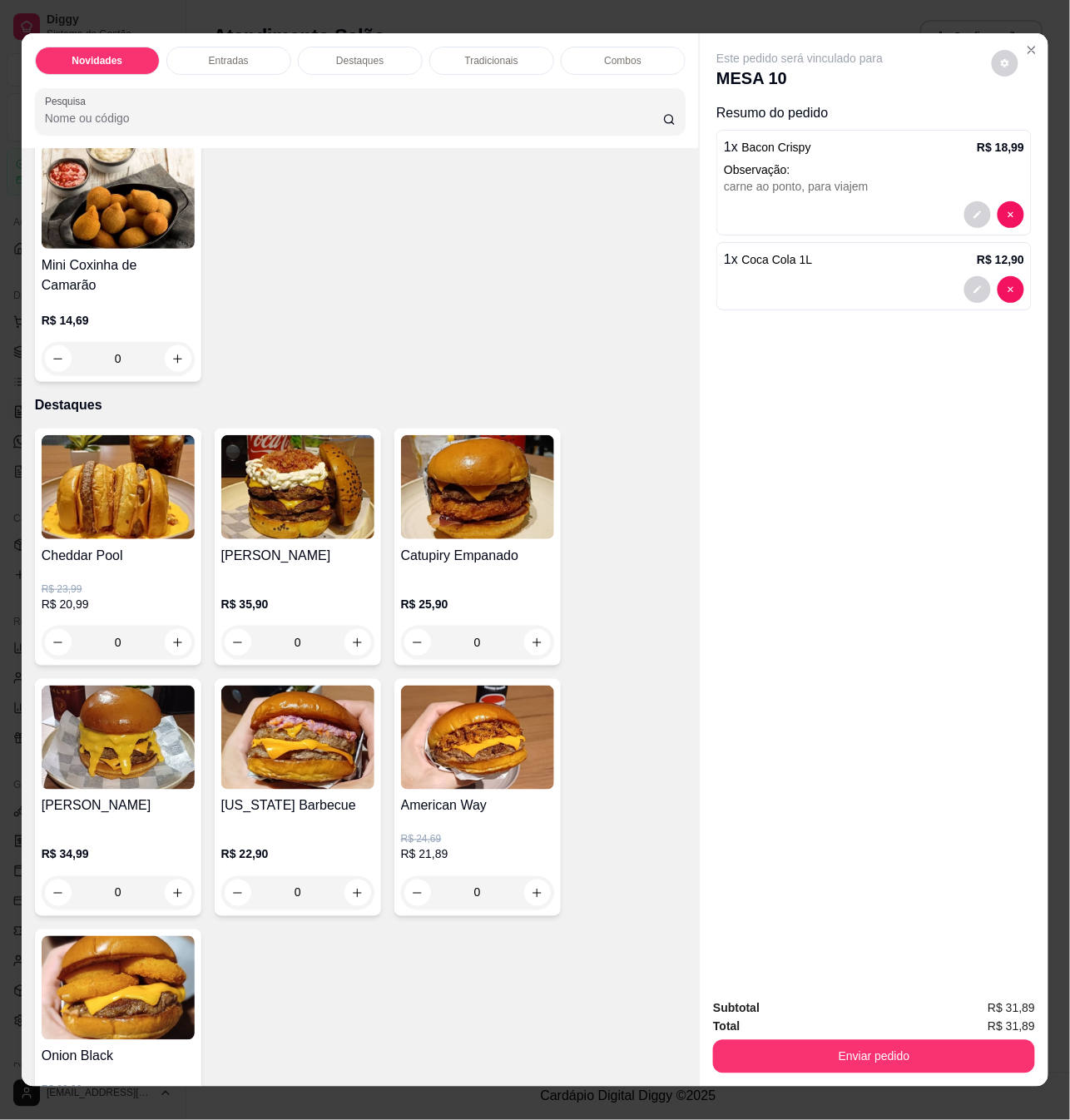
scroll to position [777, 0]
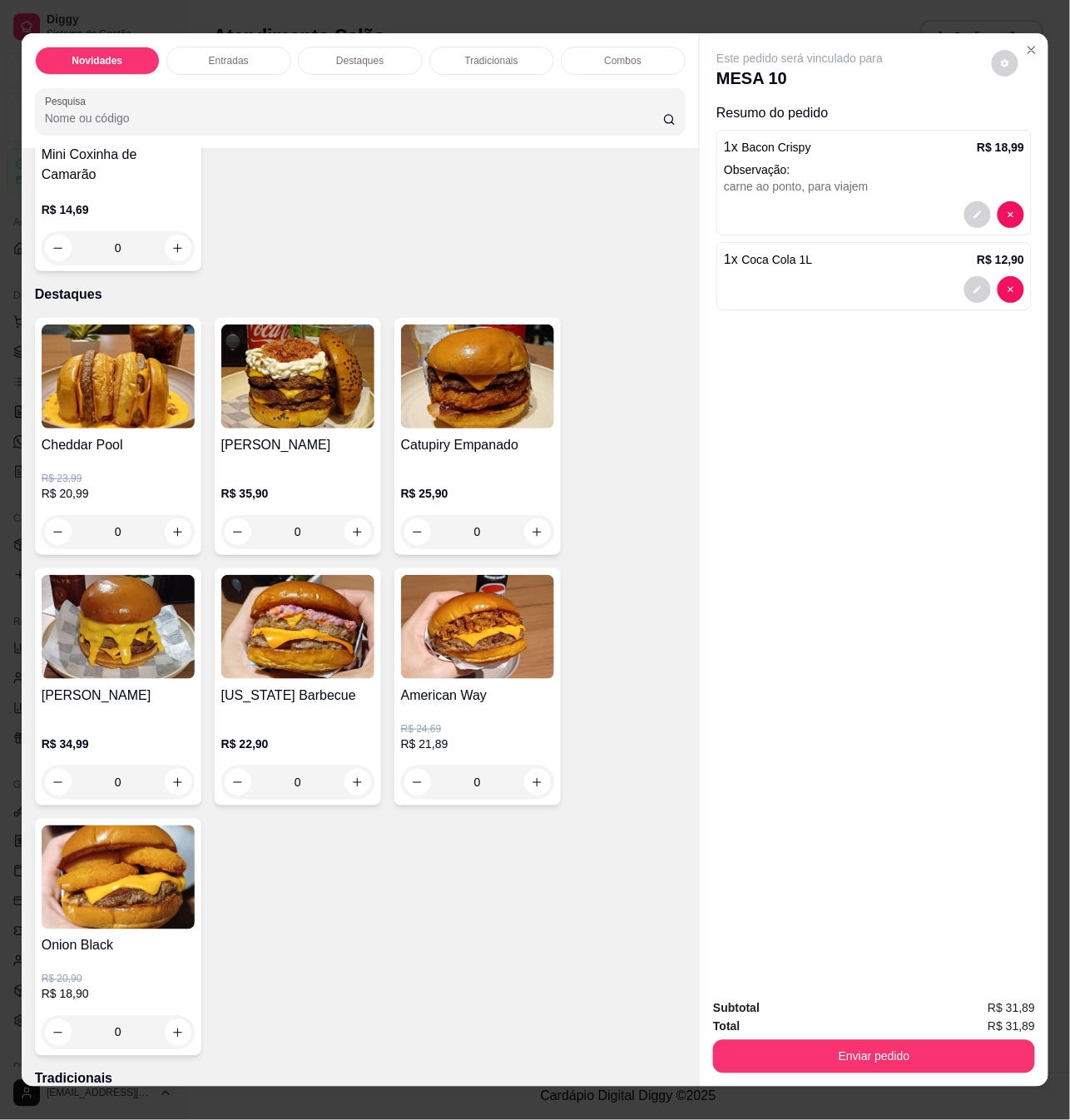
click at [529, 769] on div "0" at bounding box center [478, 782] width 153 height 33
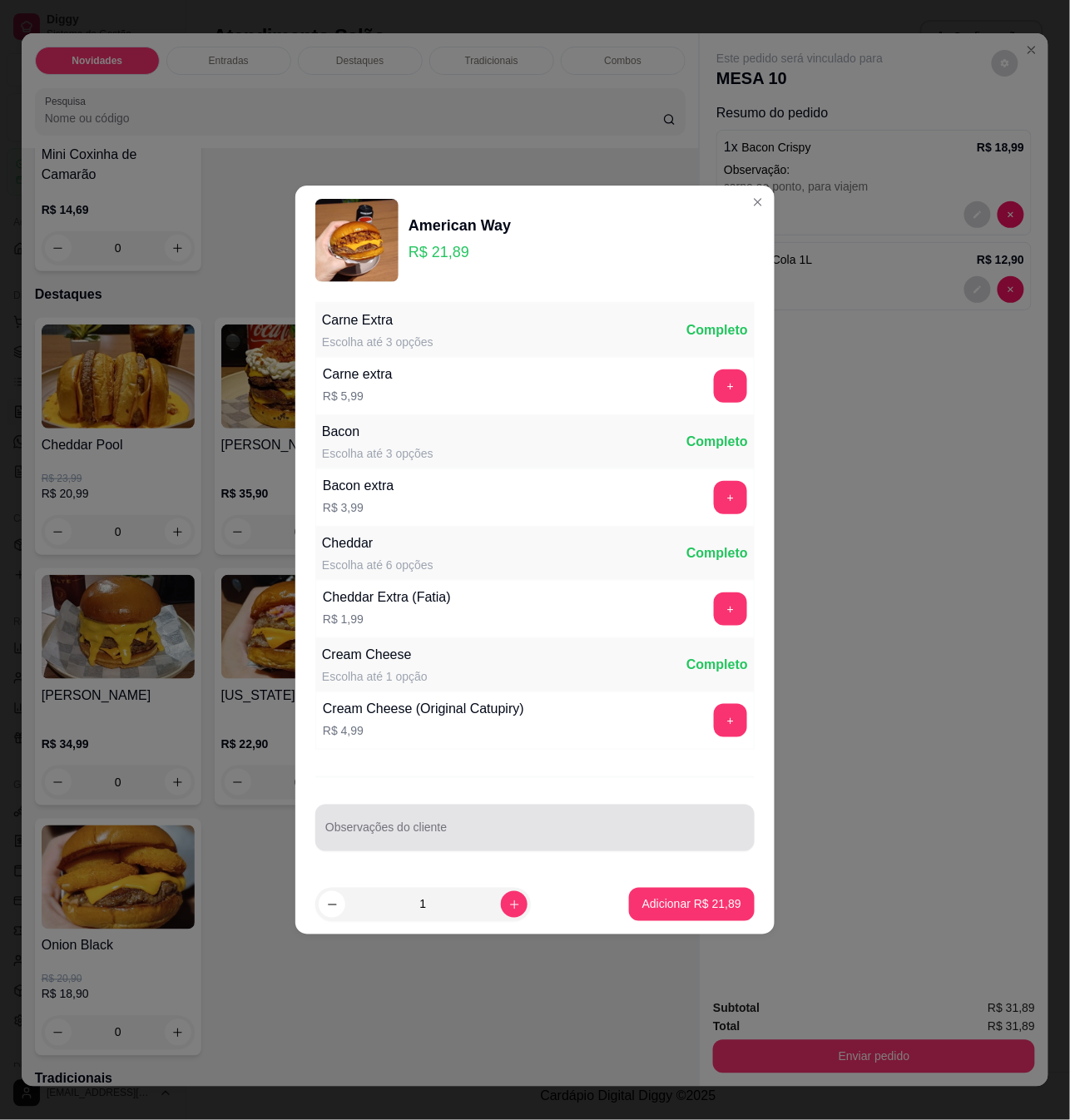
click at [463, 831] on input "Observações do cliente" at bounding box center [535, 834] width 419 height 17
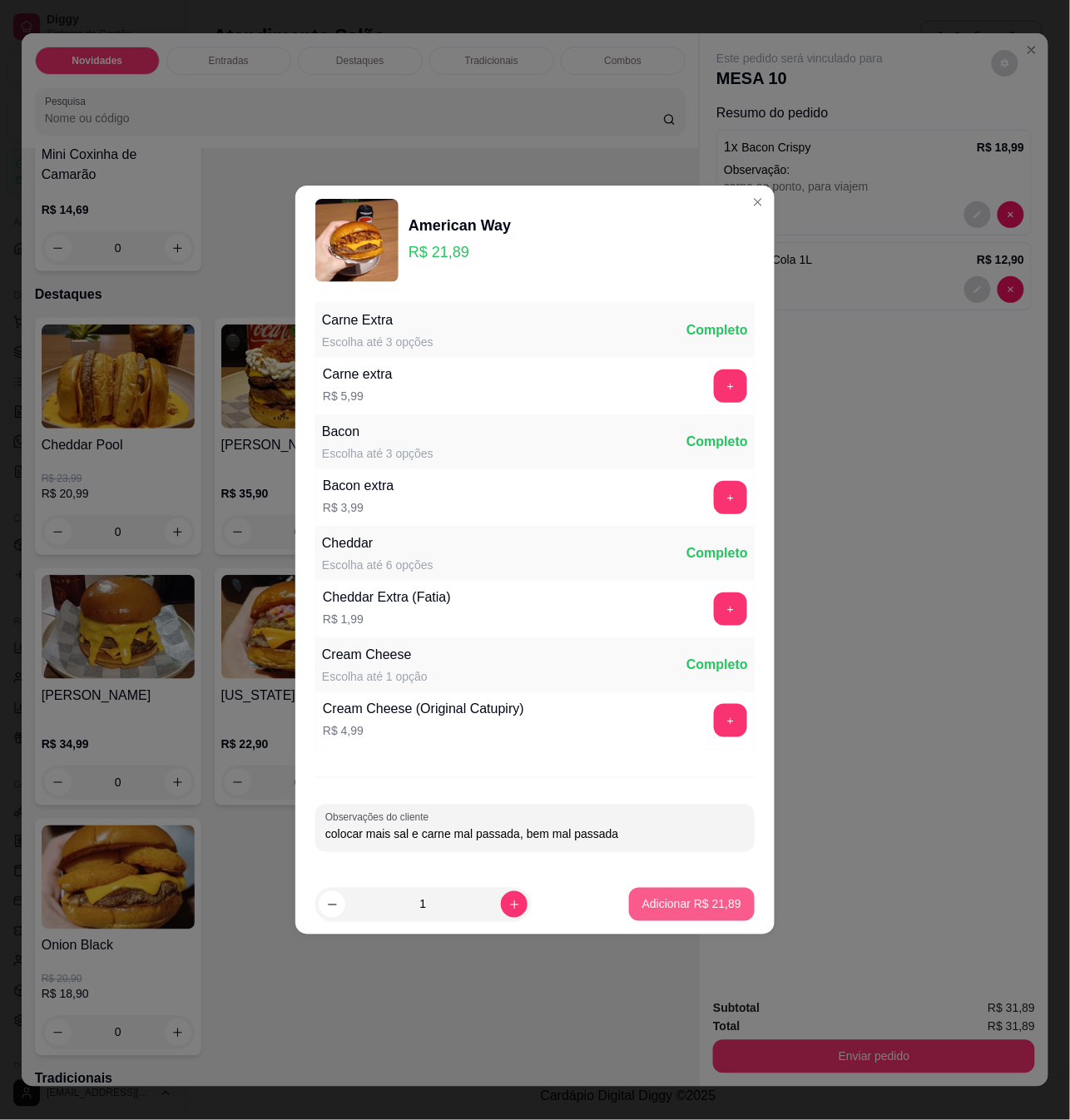
type input "colocar mais sal e carne mal passada, bem mal passada"
click at [666, 906] on p "Adicionar R$ 21,89" at bounding box center [692, 904] width 97 height 16
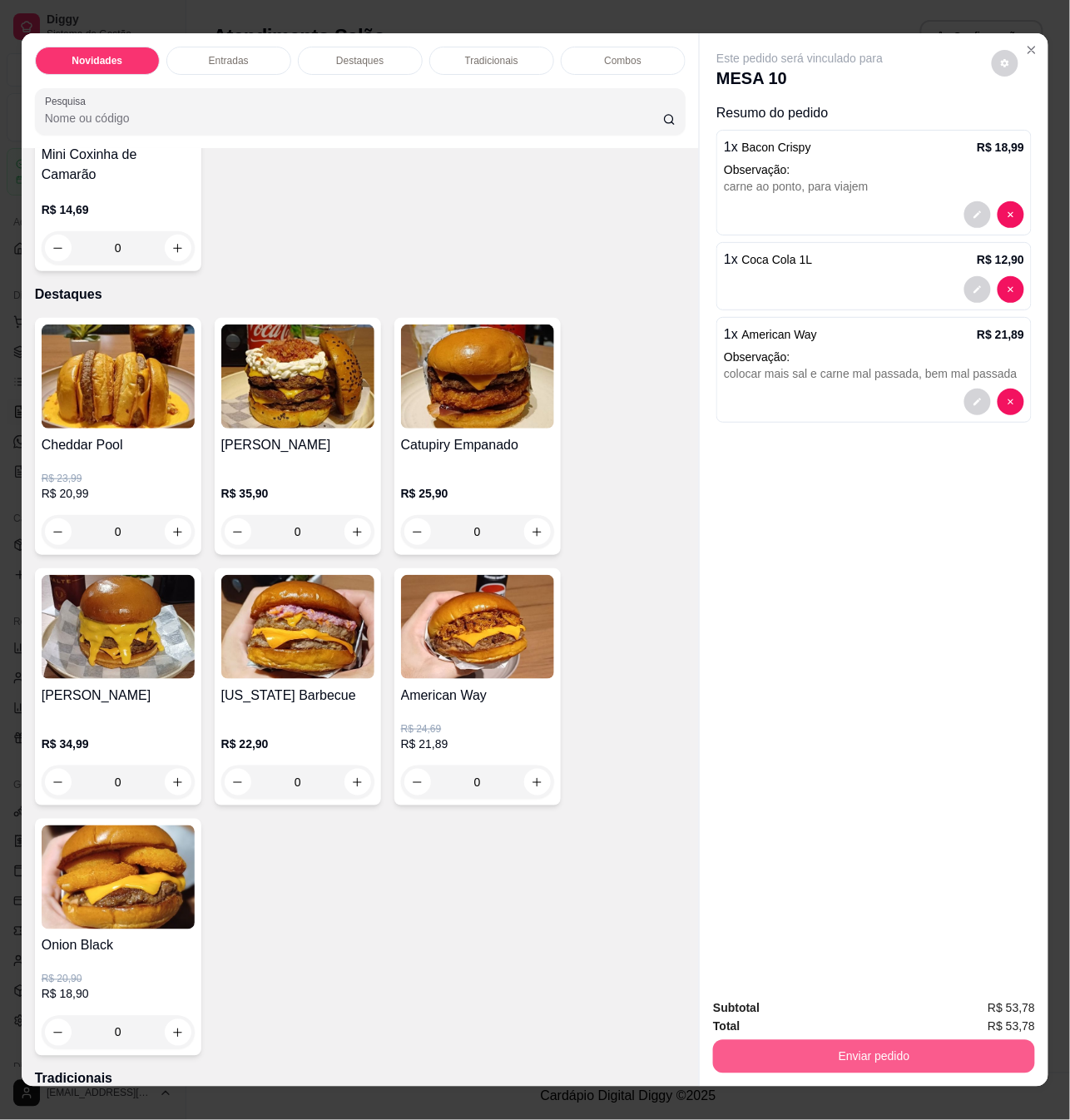
click at [912, 1046] on button "Enviar pedido" at bounding box center [874, 1056] width 322 height 33
click at [858, 1003] on button "Não registrar e enviar pedido" at bounding box center [817, 1008] width 173 height 32
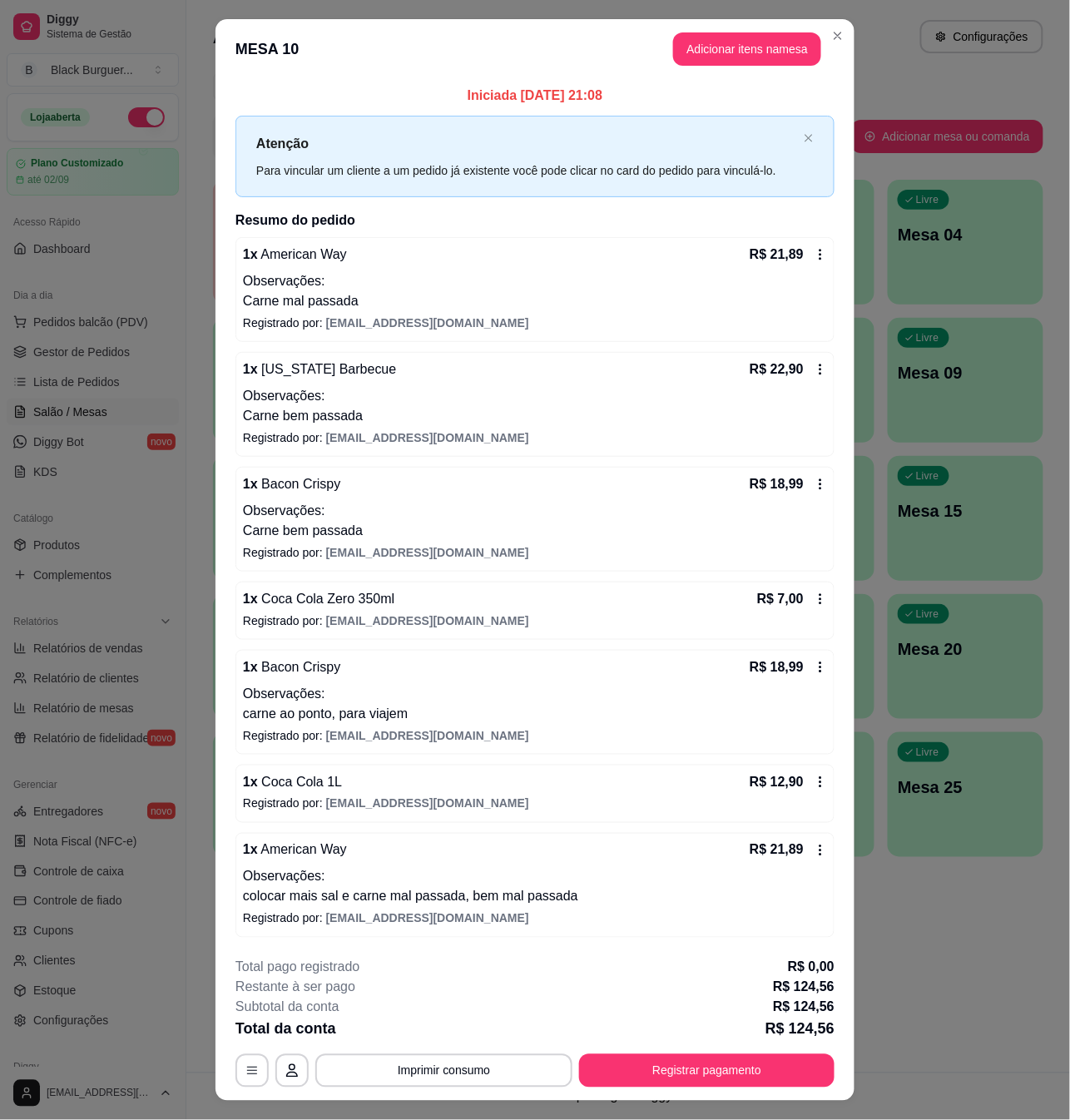
click at [814, 602] on icon at bounding box center [820, 599] width 13 height 13
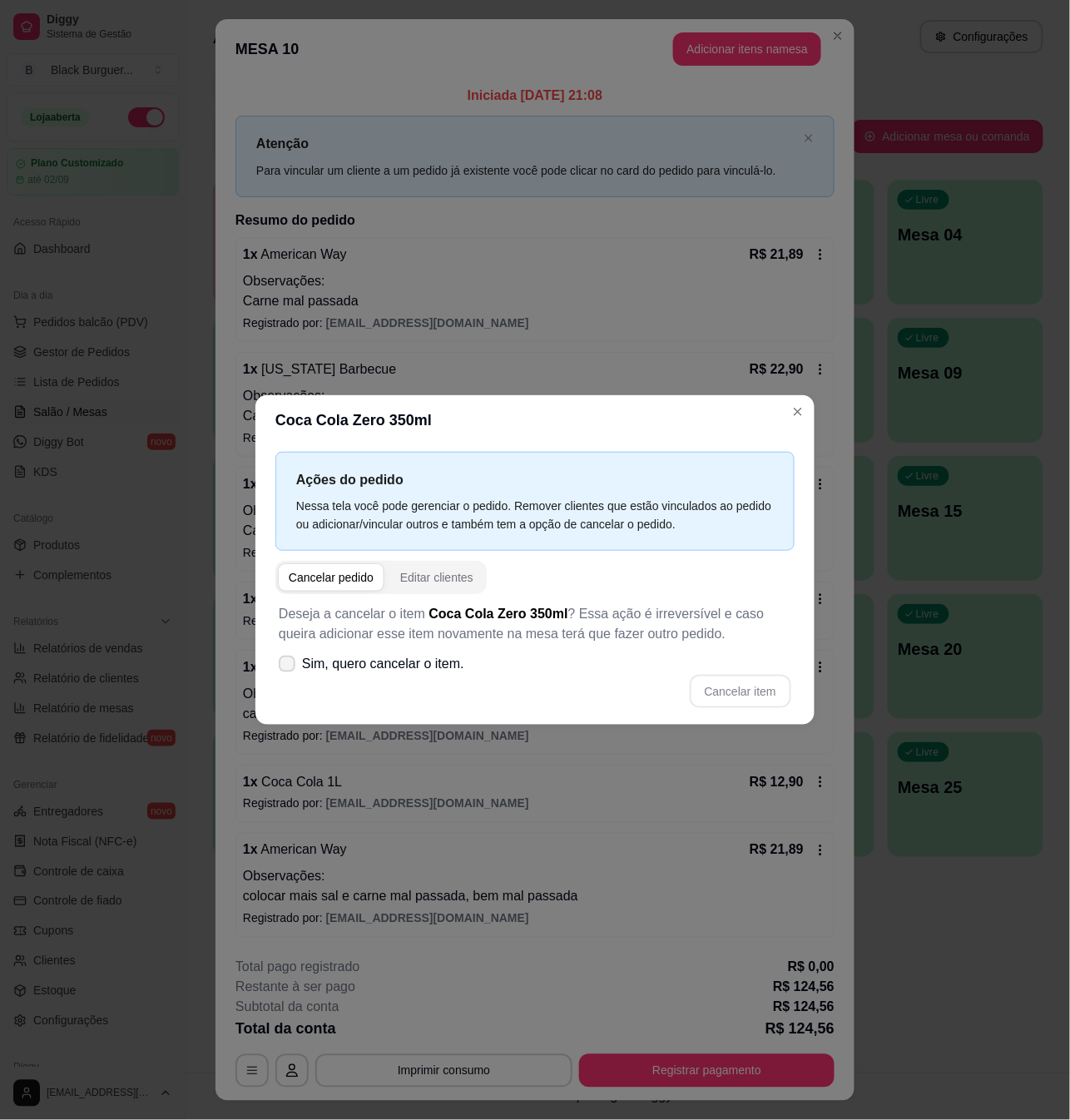
click at [453, 666] on span "Sim, quero cancelar o item." at bounding box center [383, 664] width 162 height 20
click at [289, 667] on input "Sim, quero cancelar o item." at bounding box center [283, 673] width 11 height 11
checkbox input "true"
click at [776, 682] on button "Cancelar item" at bounding box center [740, 691] width 101 height 33
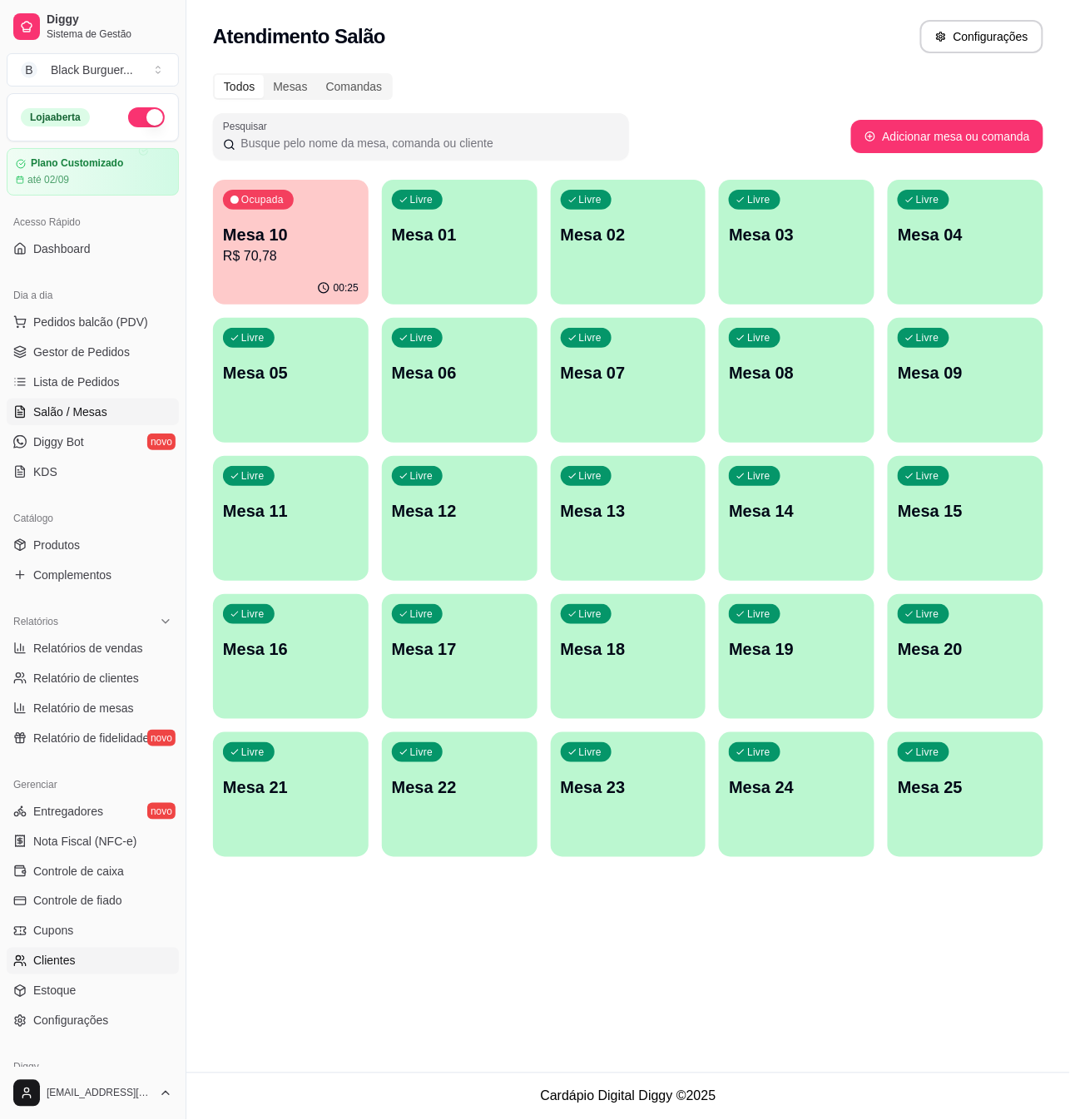
drag, startPoint x: 84, startPoint y: 1019, endPoint x: 141, endPoint y: 961, distance: 81.3
click at [87, 1016] on span "Configurações" at bounding box center [70, 1020] width 75 height 17
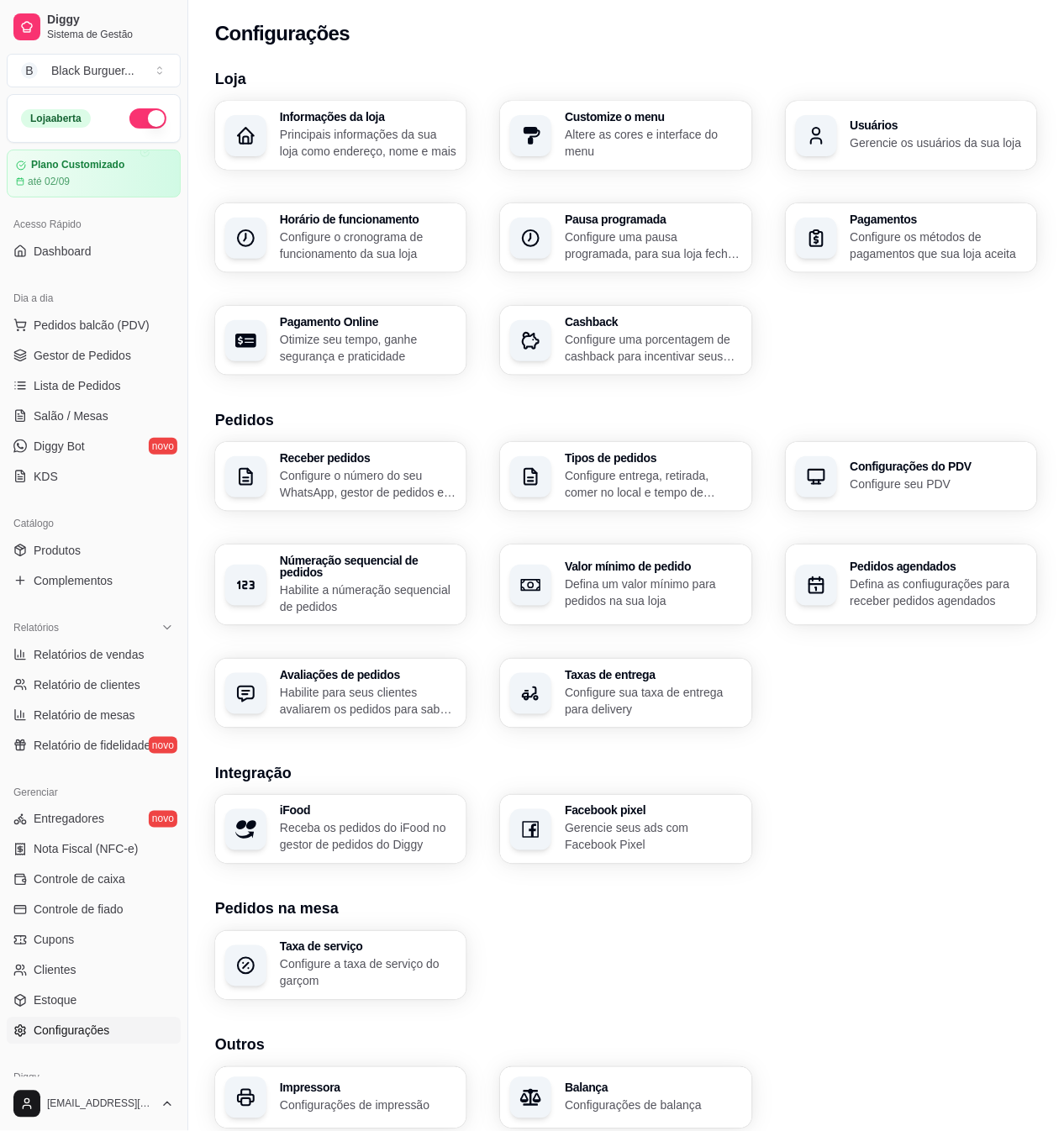
click at [975, 133] on div "Usuários Gerencie os usuários da sua loja" at bounding box center [939, 136] width 176 height 32
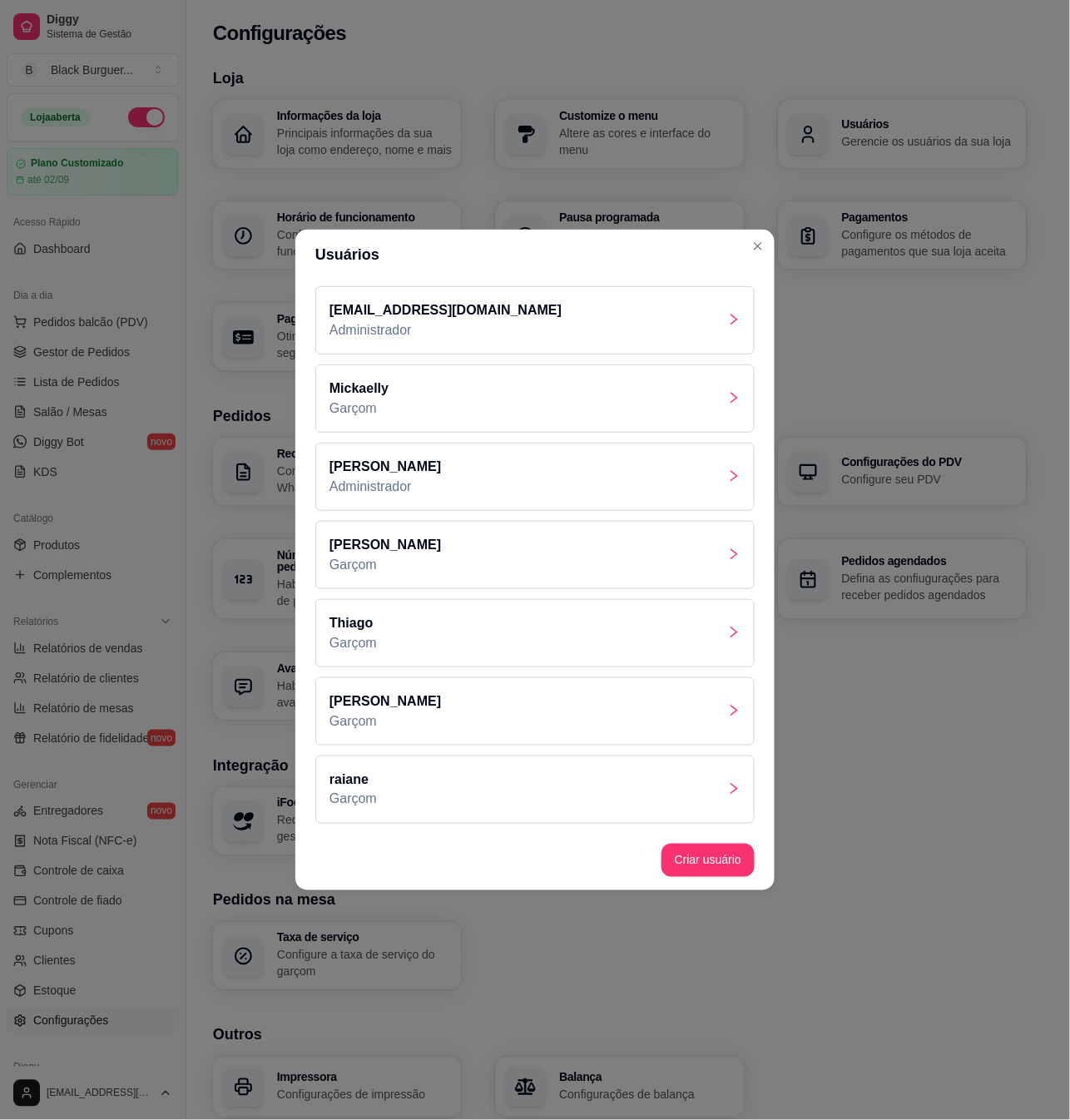
click at [604, 717] on div "[PERSON_NAME]" at bounding box center [535, 711] width 439 height 68
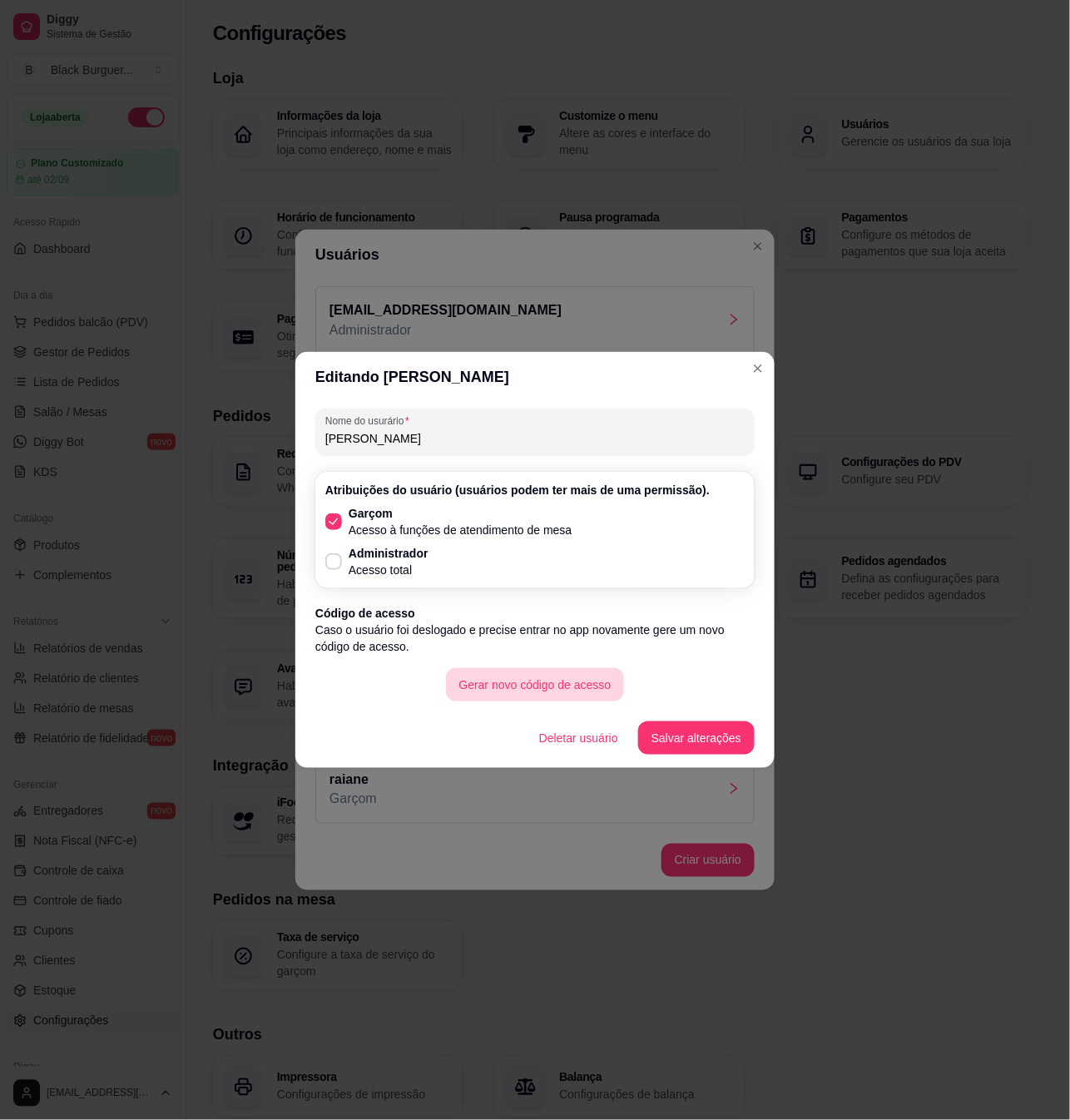
click at [589, 674] on button "Gerar novo código de acesso" at bounding box center [535, 684] width 179 height 33
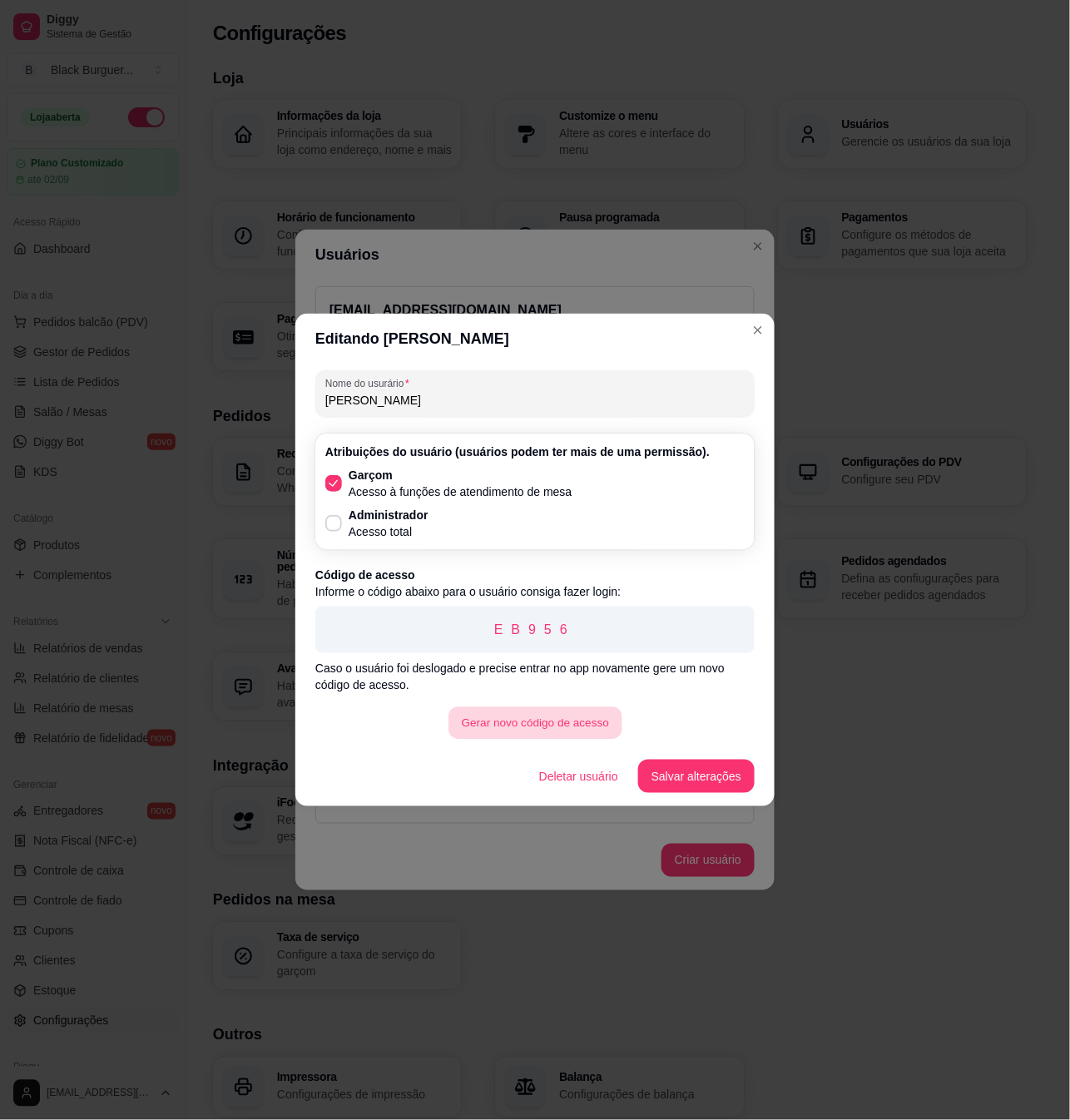
click at [593, 727] on button "Gerar novo código de acesso" at bounding box center [535, 723] width 173 height 32
click at [569, 713] on button "Gerar novo código de acesso" at bounding box center [535, 723] width 173 height 32
click at [570, 710] on button "Gerar novo código de acesso" at bounding box center [535, 723] width 173 height 32
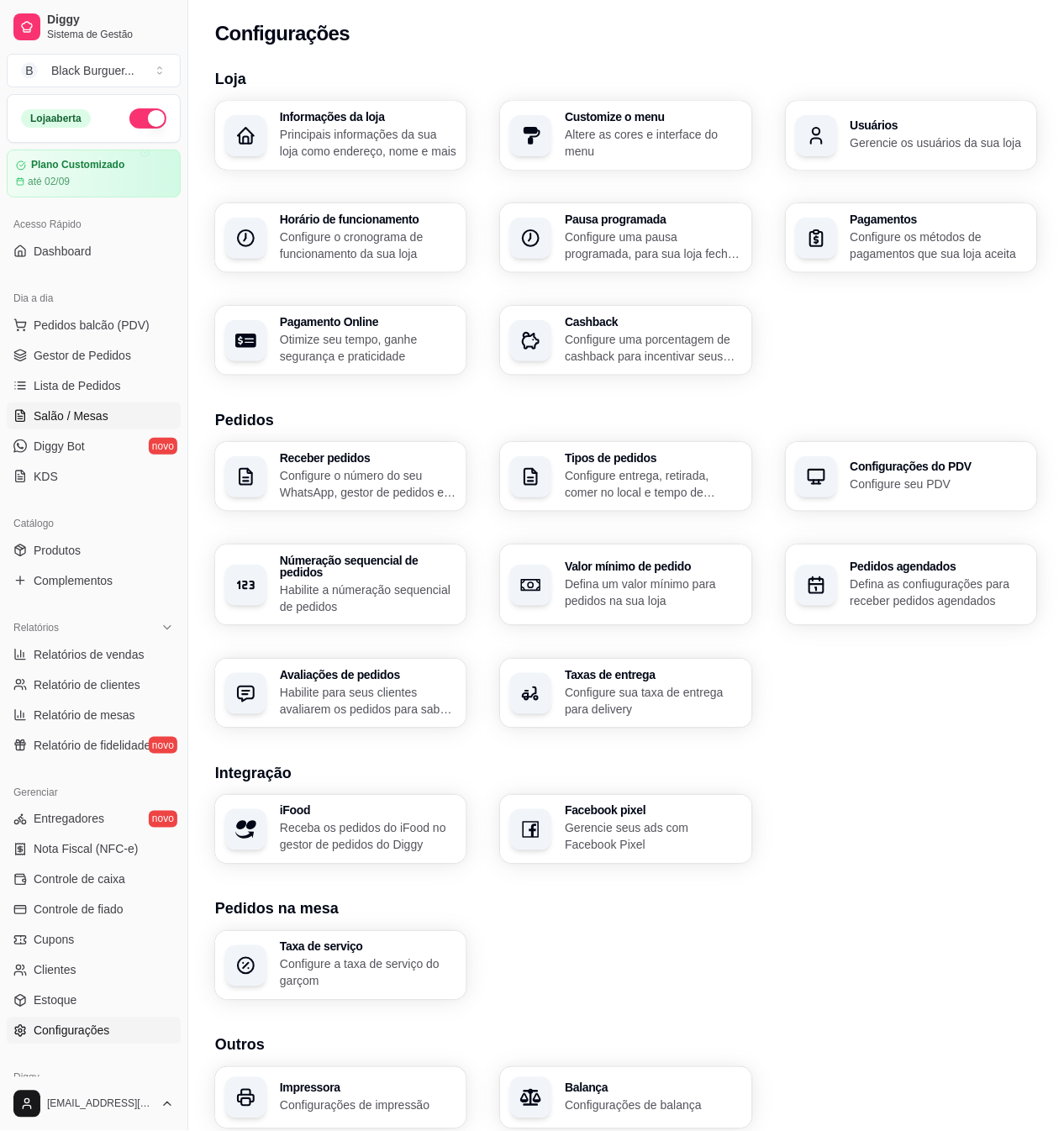
click at [84, 417] on span "Salão / Mesas" at bounding box center [70, 416] width 75 height 17
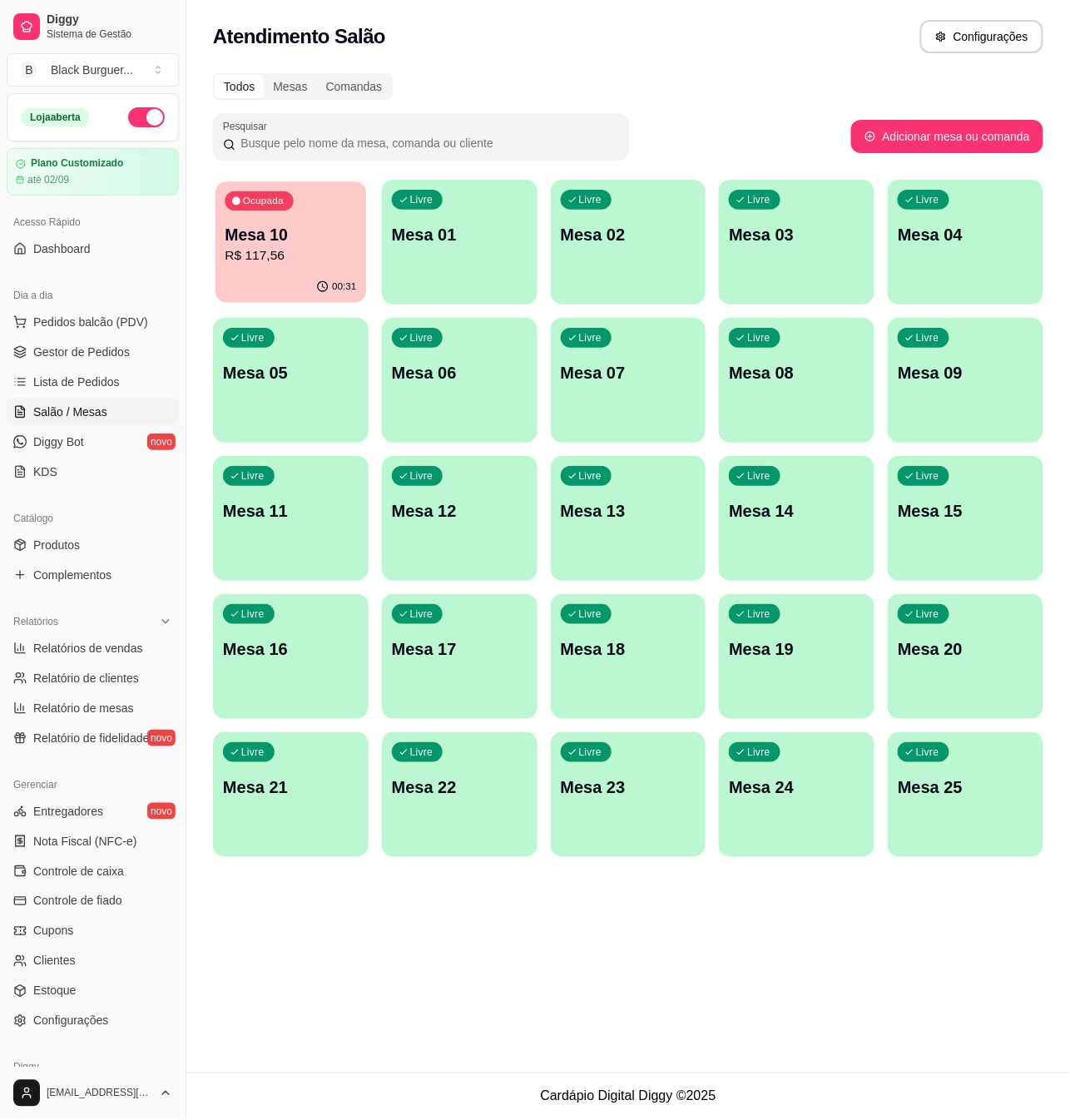
click at [281, 271] on button "Ocupada Mesa 10 R$ 117,56 00:31" at bounding box center [290, 242] width 150 height 122
click at [237, 237] on p "Mesa 10" at bounding box center [291, 235] width 132 height 22
click at [264, 285] on div "00:42" at bounding box center [290, 287] width 150 height 32
click at [123, 405] on link "Salão / Mesas" at bounding box center [93, 412] width 173 height 27
click at [451, 262] on div "Livre Mesa 01" at bounding box center [459, 232] width 150 height 101
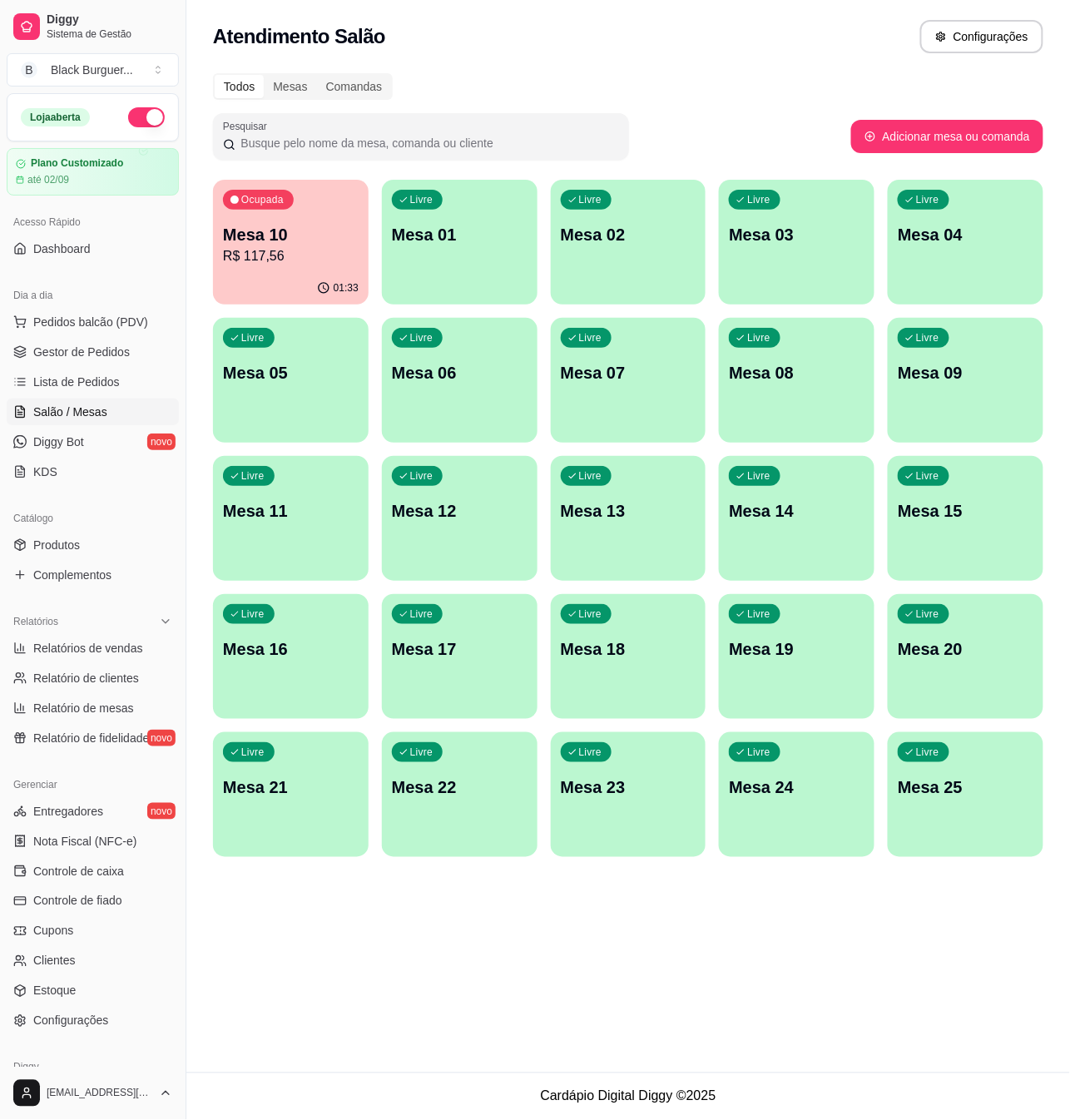
click at [318, 226] on p "Mesa 10" at bounding box center [291, 235] width 135 height 23
click at [82, 344] on span "Gestor de Pedidos" at bounding box center [81, 351] width 97 height 17
